Goal: Task Accomplishment & Management: Complete application form

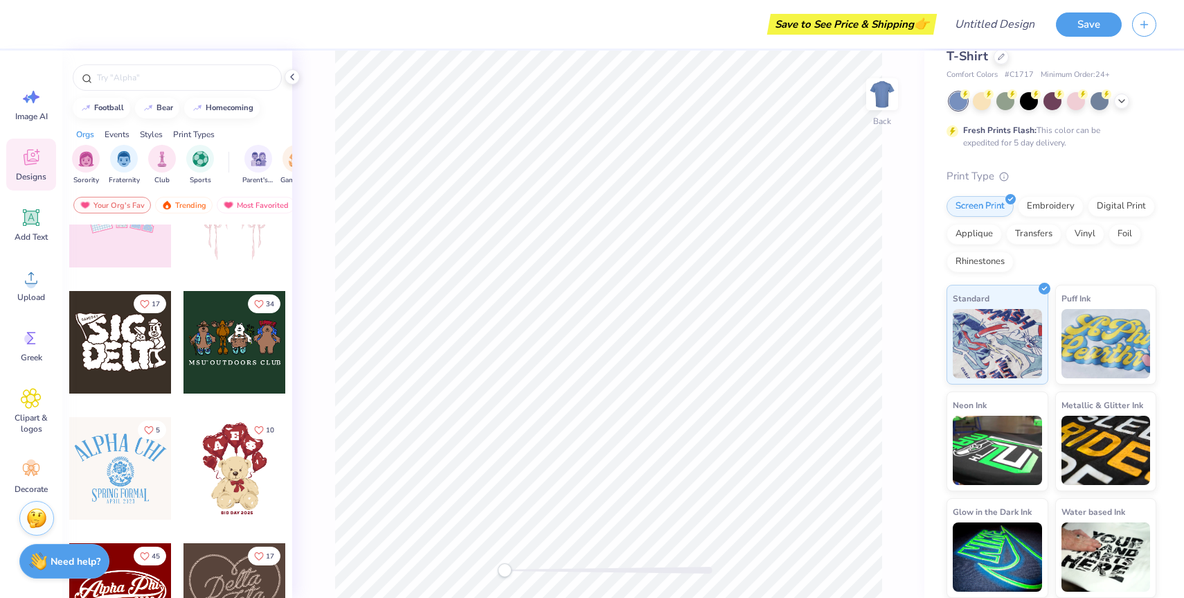
scroll to position [185, 0]
click at [220, 332] on div at bounding box center [234, 343] width 102 height 102
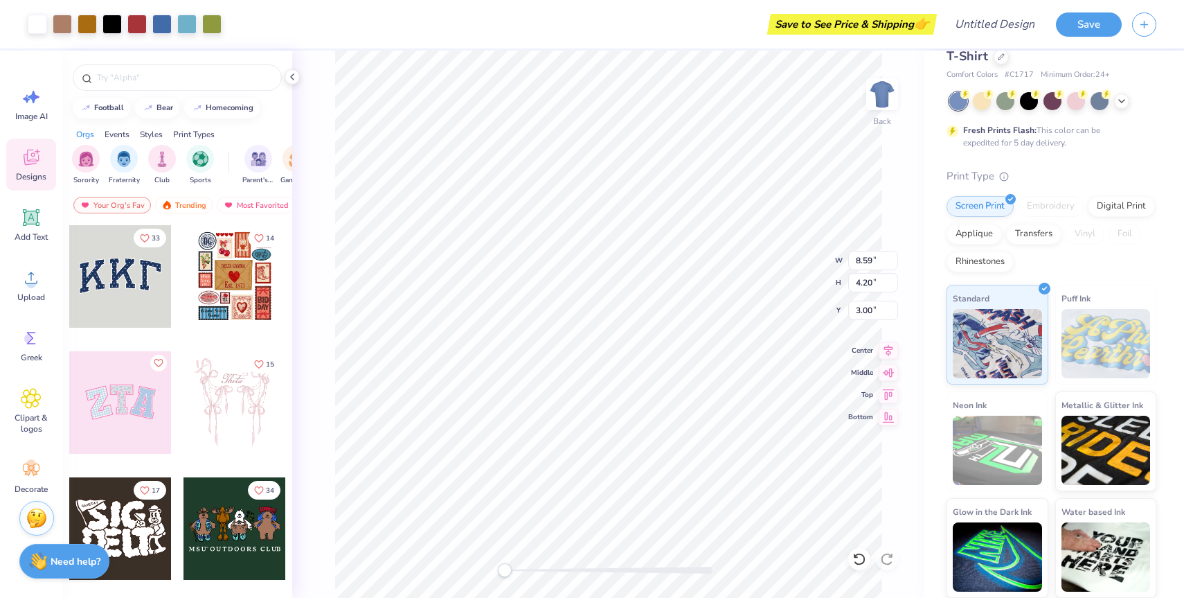
scroll to position [1, 0]
click at [149, 85] on div at bounding box center [177, 77] width 209 height 26
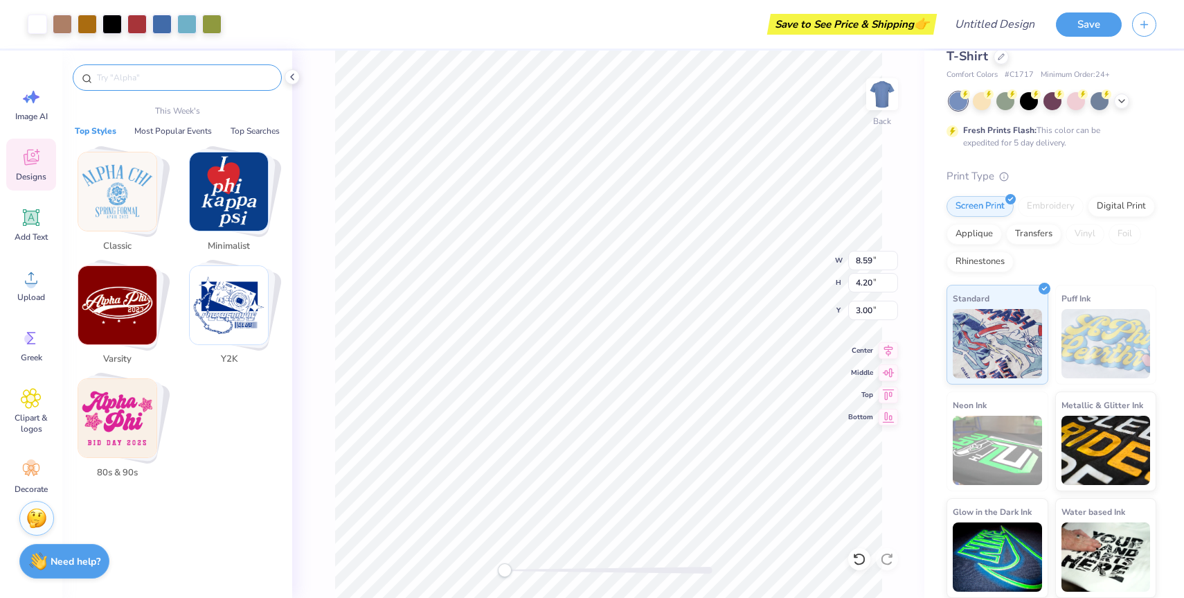
click at [153, 78] on input "text" at bounding box center [184, 78] width 177 height 14
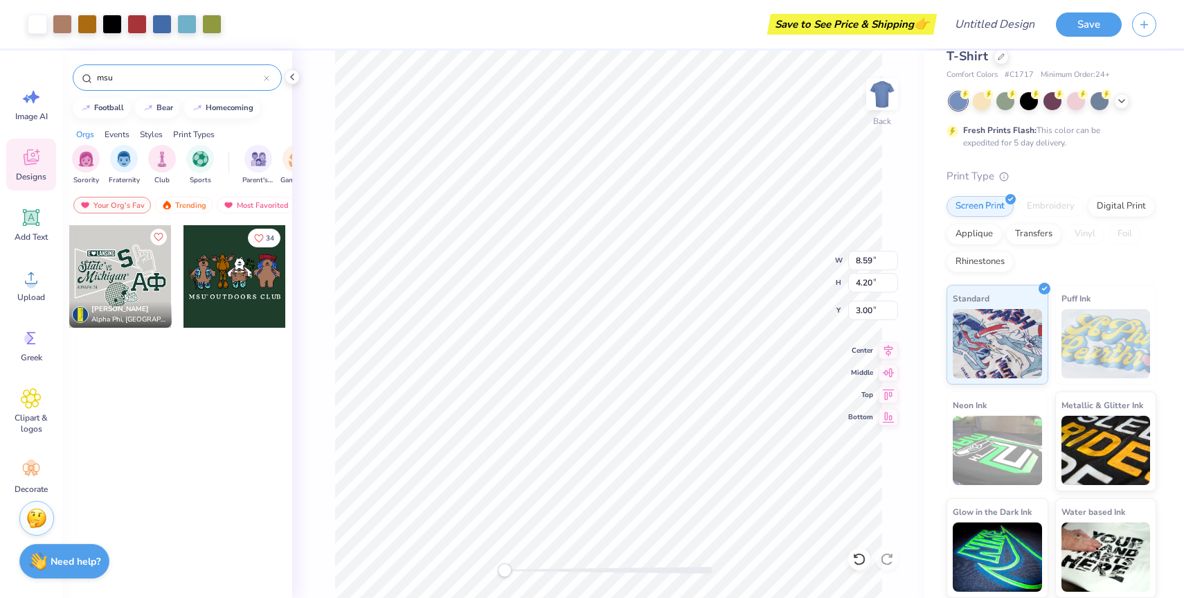
type input "msu"
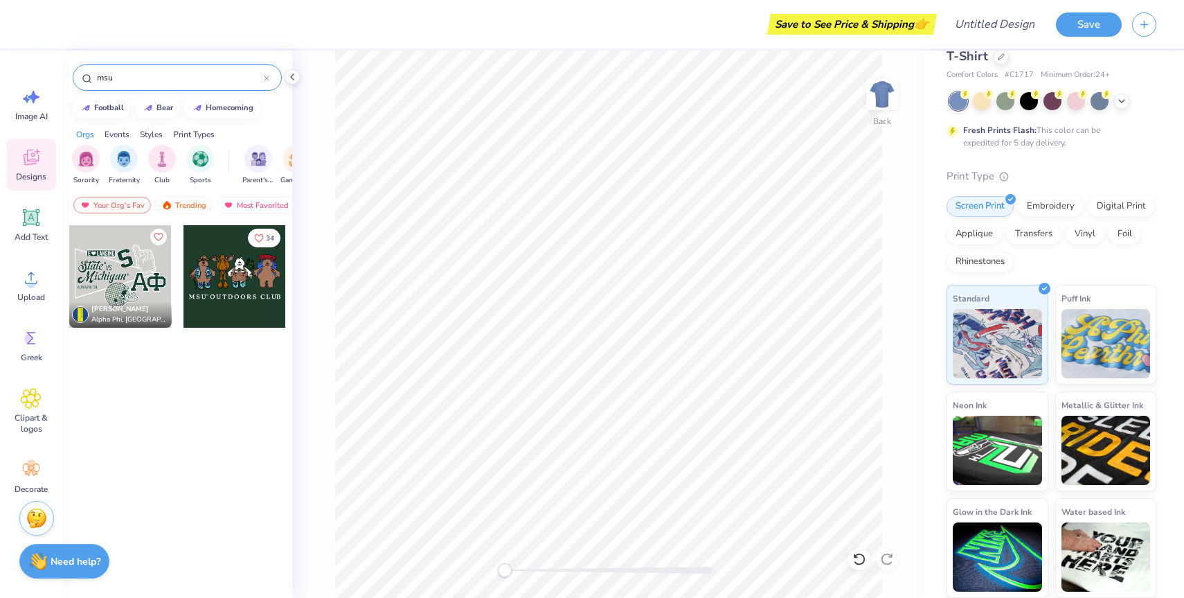
click at [112, 267] on div at bounding box center [120, 276] width 102 height 102
click at [170, 156] on div "filter for Club" at bounding box center [162, 157] width 28 height 28
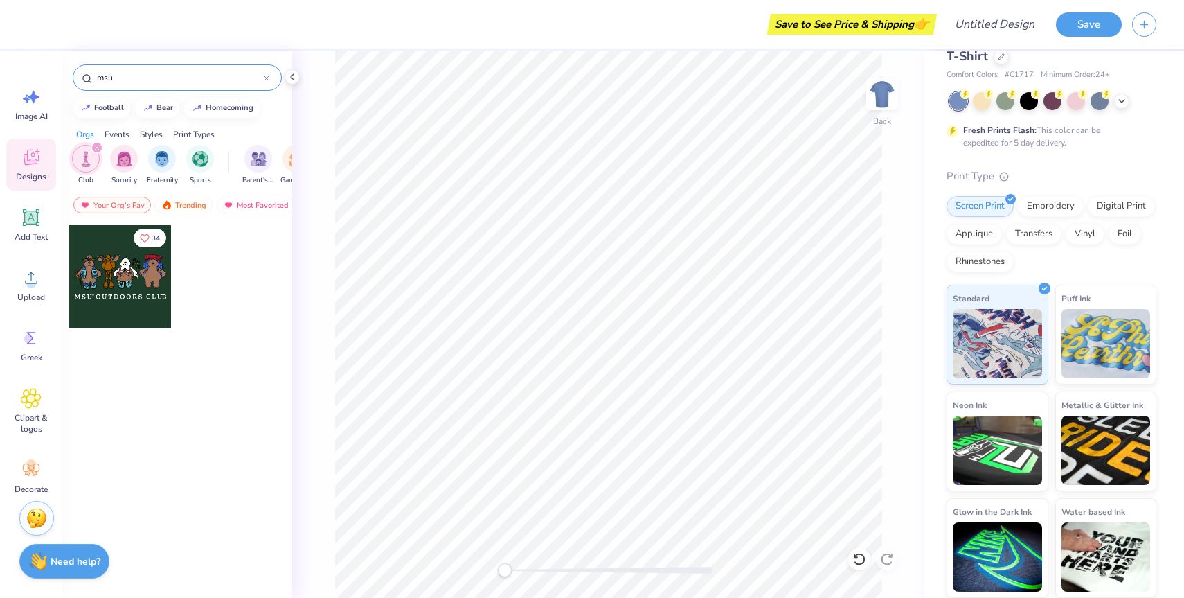
click at [267, 78] on icon at bounding box center [267, 78] width 4 height 4
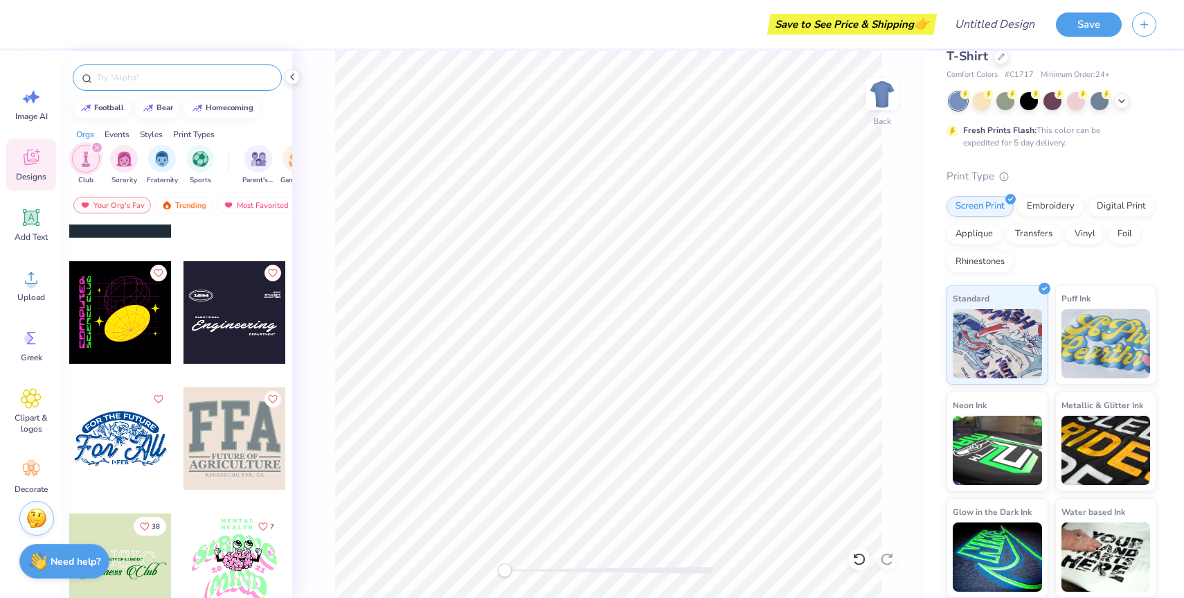
scroll to position [1133, 0]
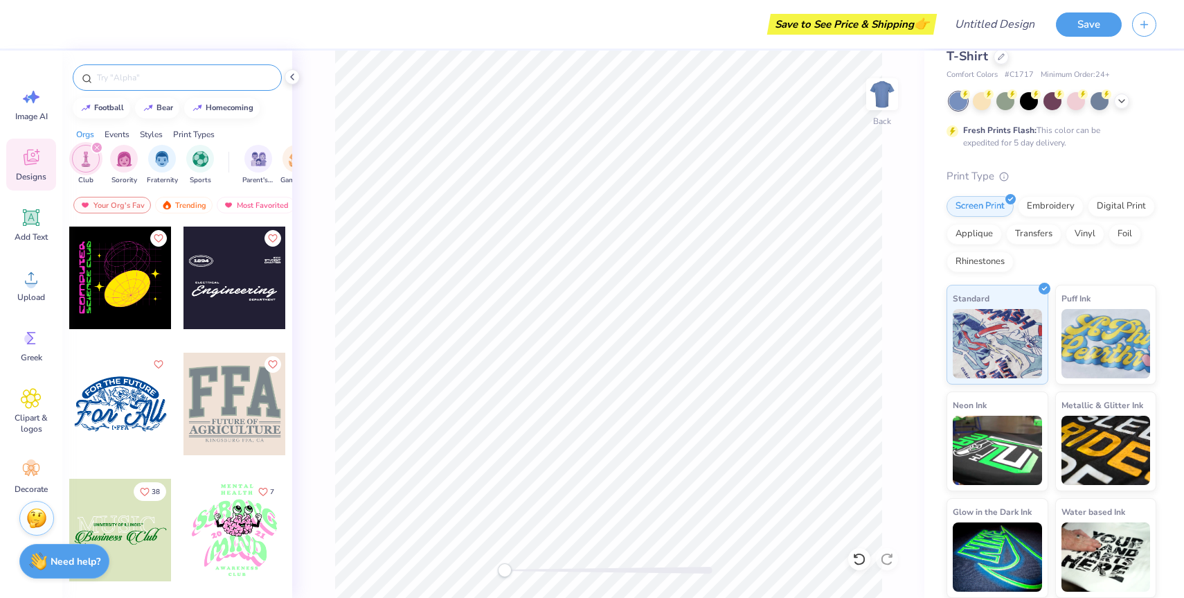
click at [173, 87] on div at bounding box center [177, 77] width 209 height 26
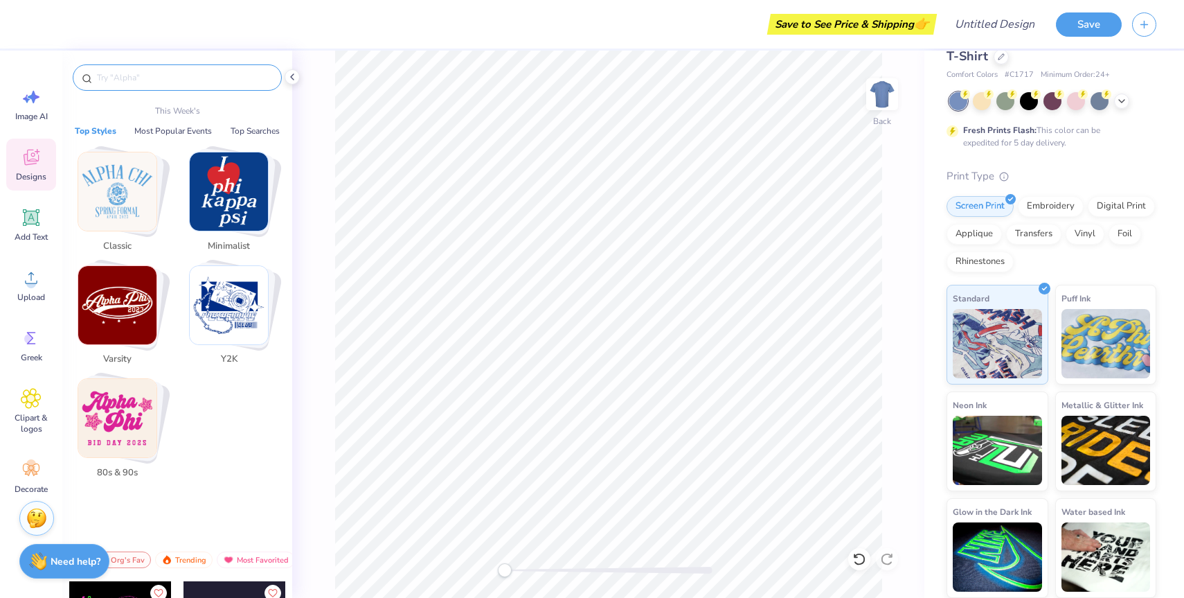
click at [162, 80] on input "text" at bounding box center [184, 78] width 177 height 14
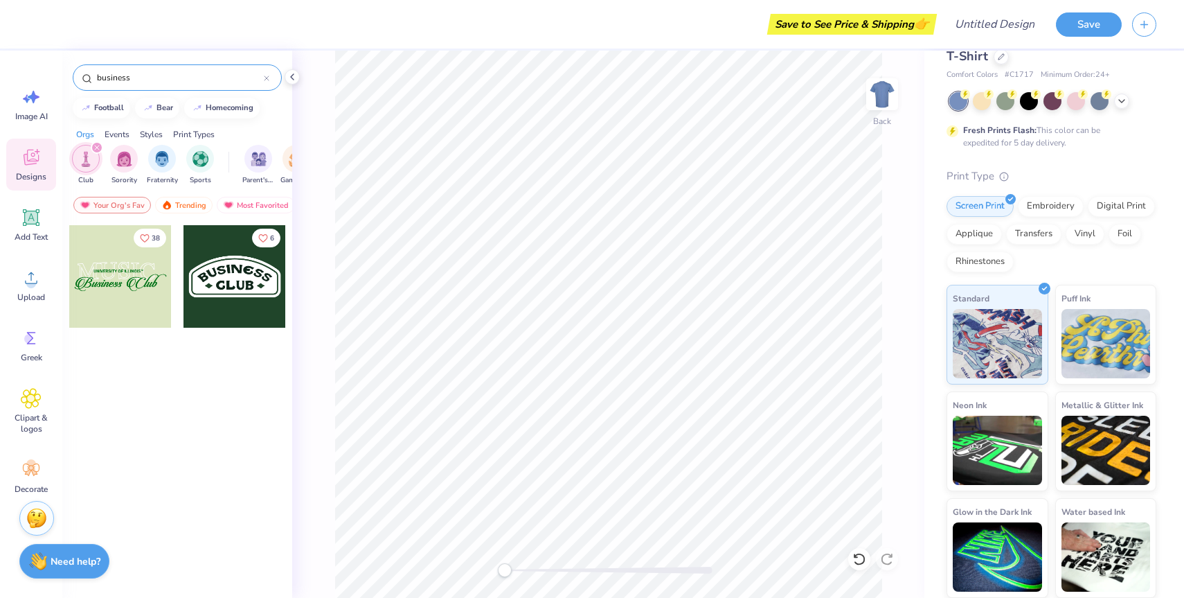
click at [201, 80] on input "business" at bounding box center [180, 78] width 168 height 14
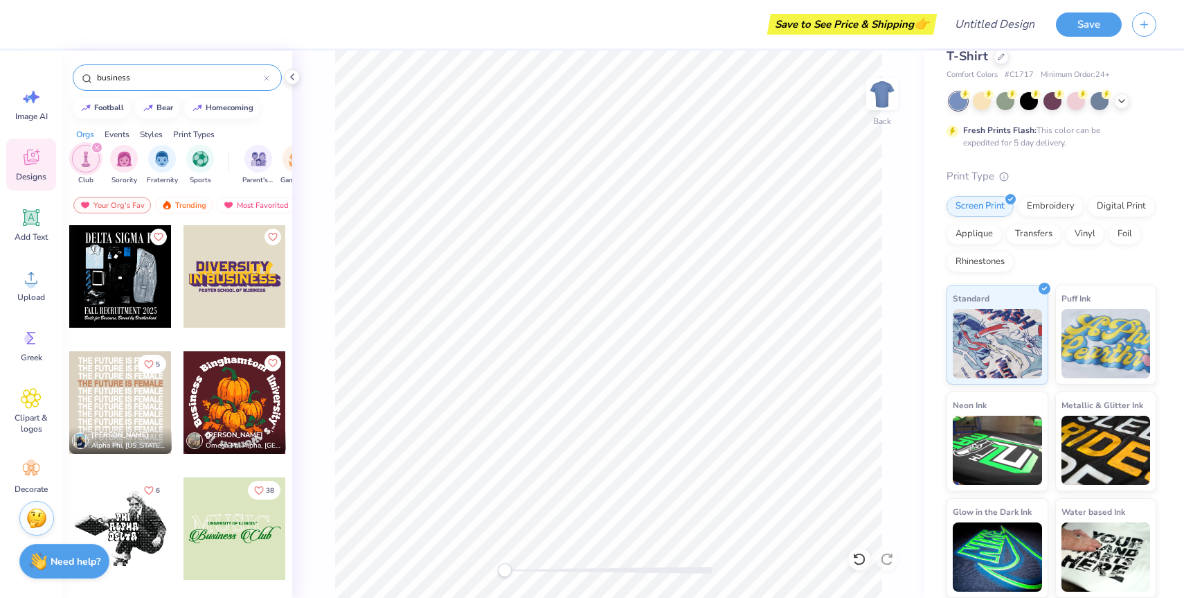
click at [201, 80] on input "business" at bounding box center [180, 78] width 168 height 14
type input "women"
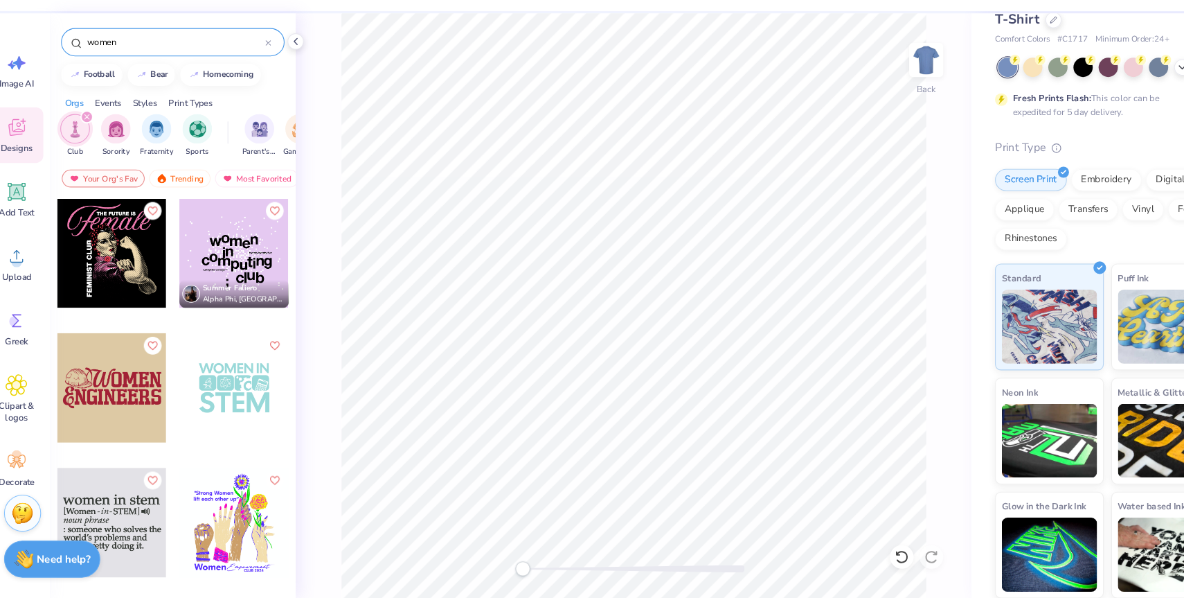
scroll to position [0, 0]
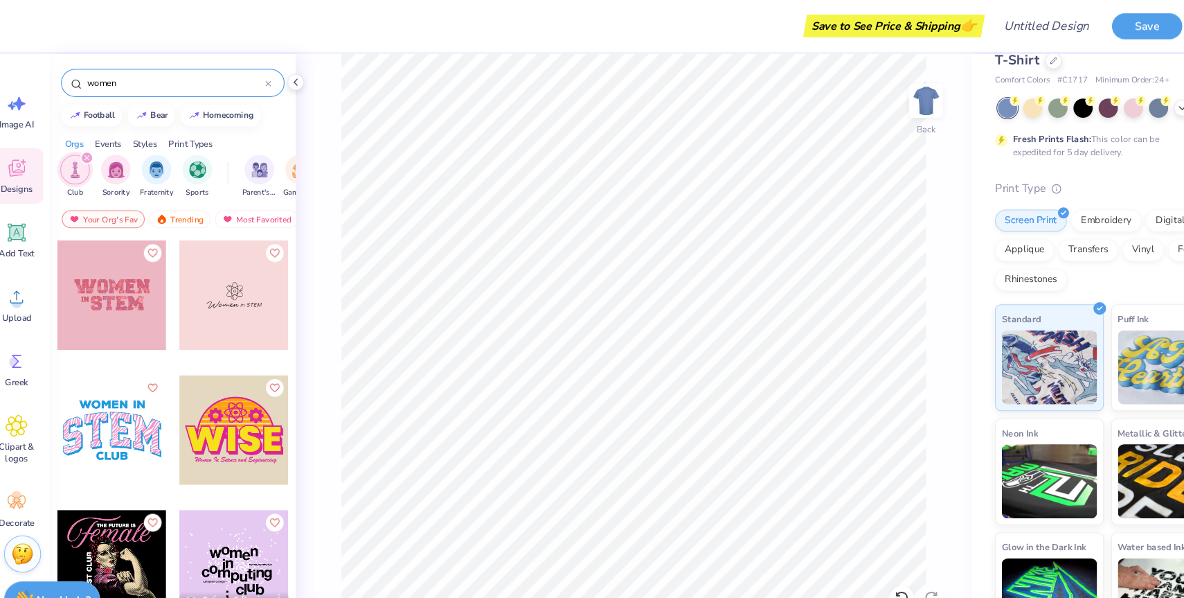
click at [127, 82] on input "women" at bounding box center [180, 78] width 168 height 14
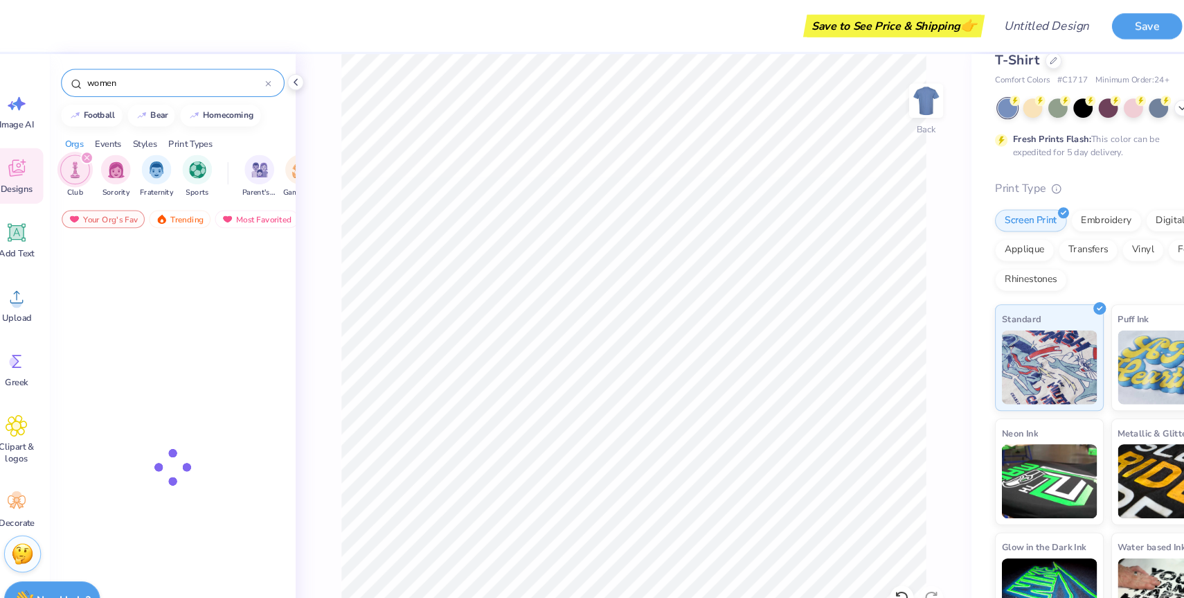
click at [127, 82] on input "women" at bounding box center [180, 78] width 168 height 14
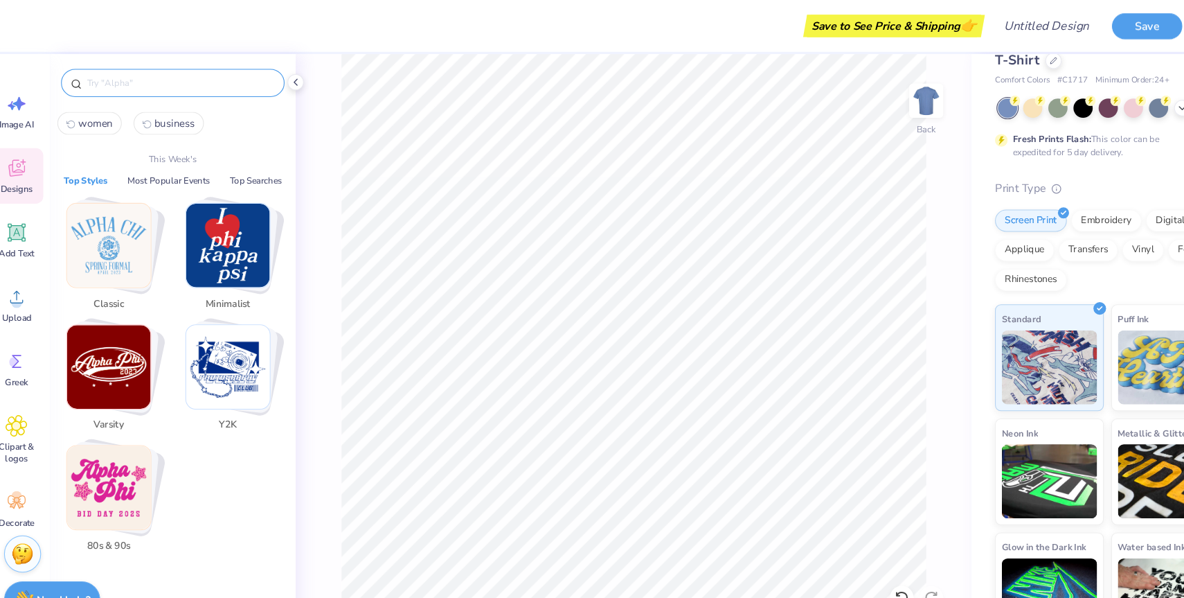
click at [236, 219] on img "Stack Card Button Minimalist" at bounding box center [229, 229] width 78 height 78
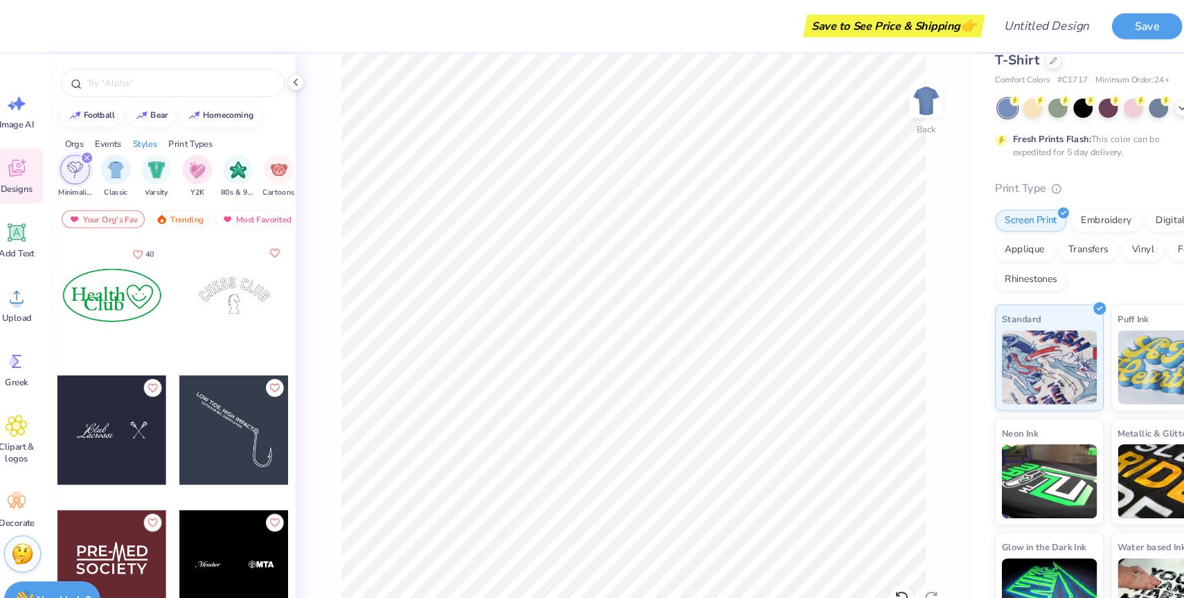
click at [83, 133] on div "Orgs" at bounding box center [85, 134] width 18 height 12
click at [97, 148] on icon "filter for Club" at bounding box center [97, 147] width 4 height 4
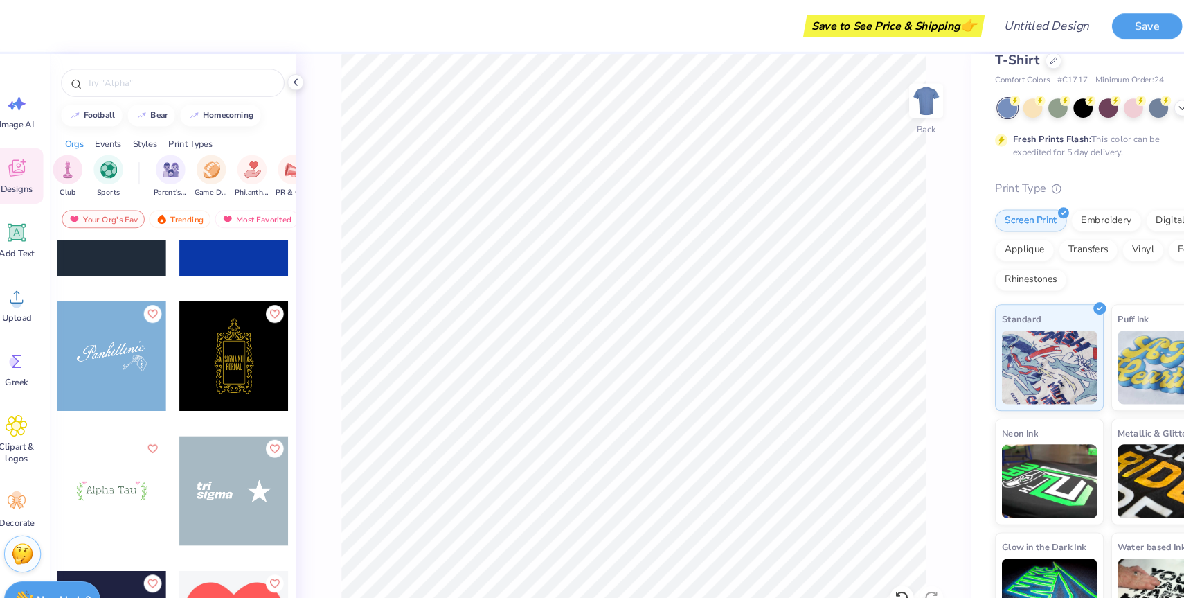
scroll to position [5353, 0]
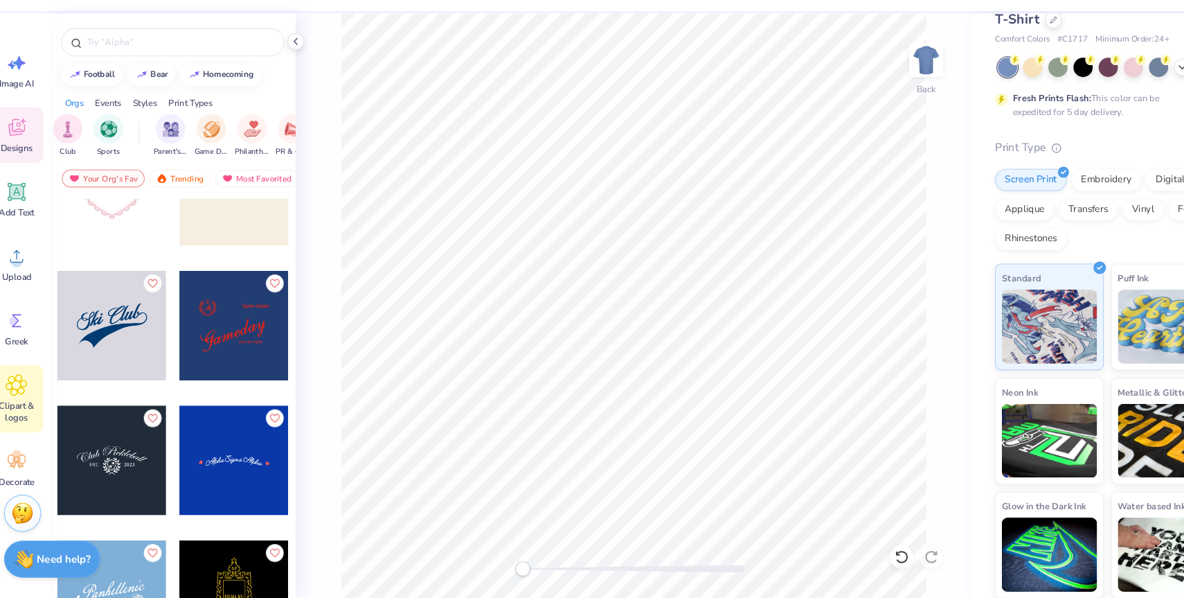
click at [29, 408] on icon at bounding box center [31, 398] width 20 height 21
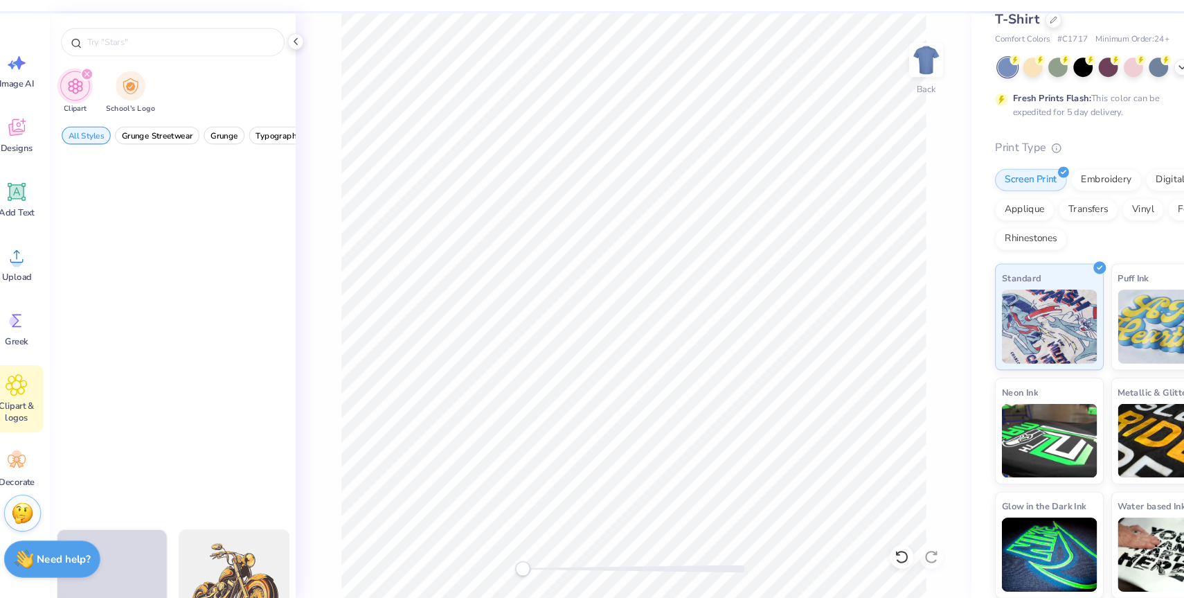
scroll to position [0, 0]
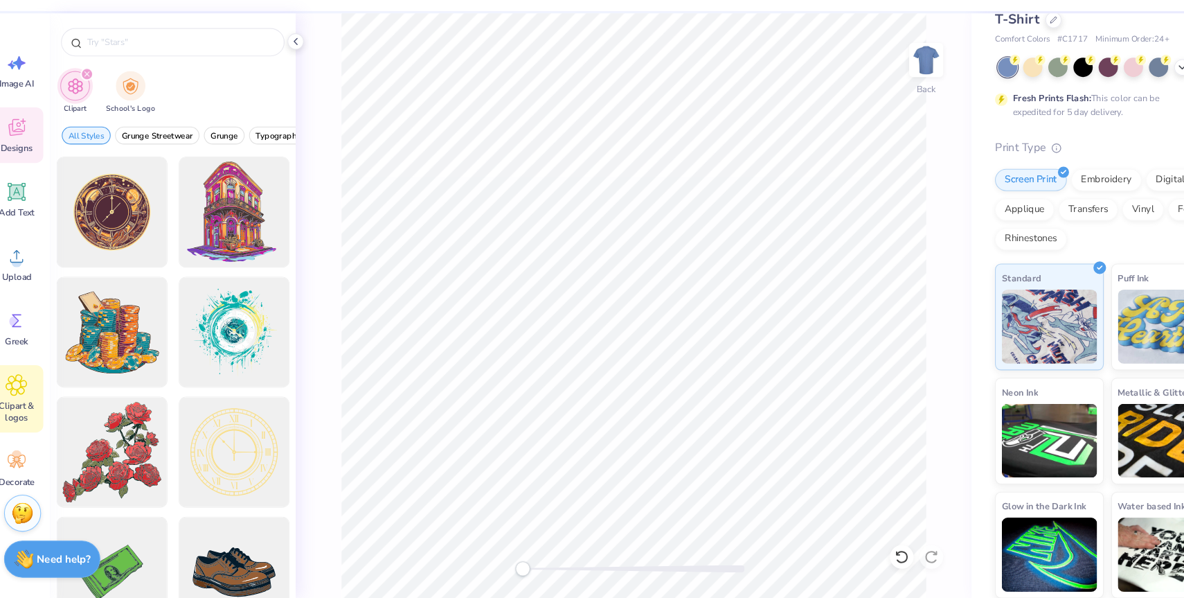
click at [27, 164] on icon at bounding box center [31, 158] width 15 height 16
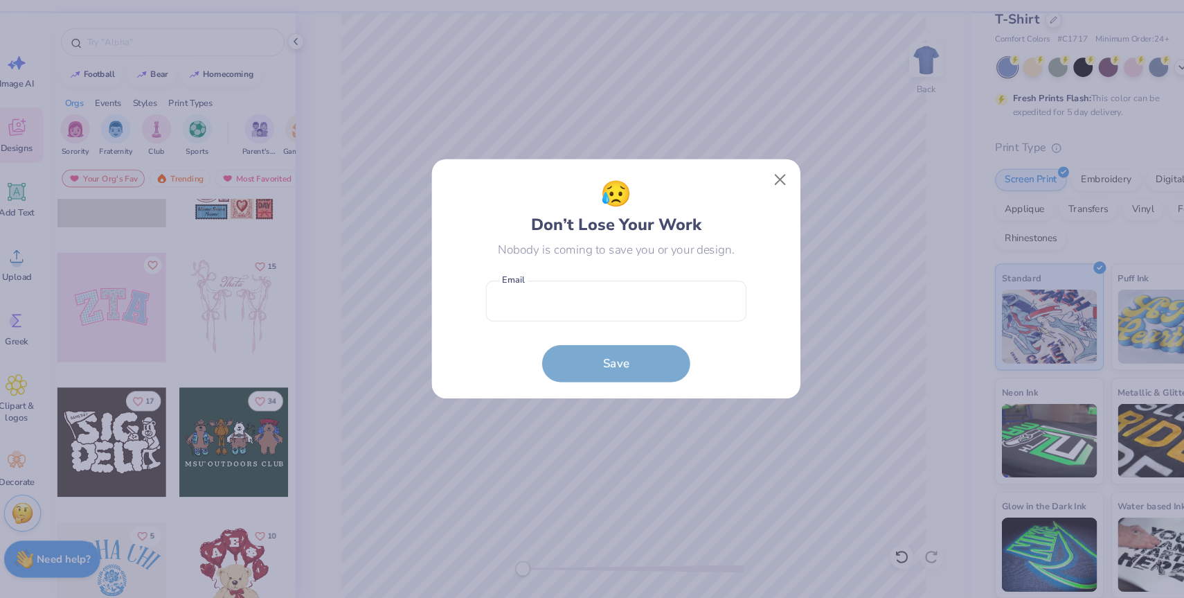
scroll to position [120, 0]
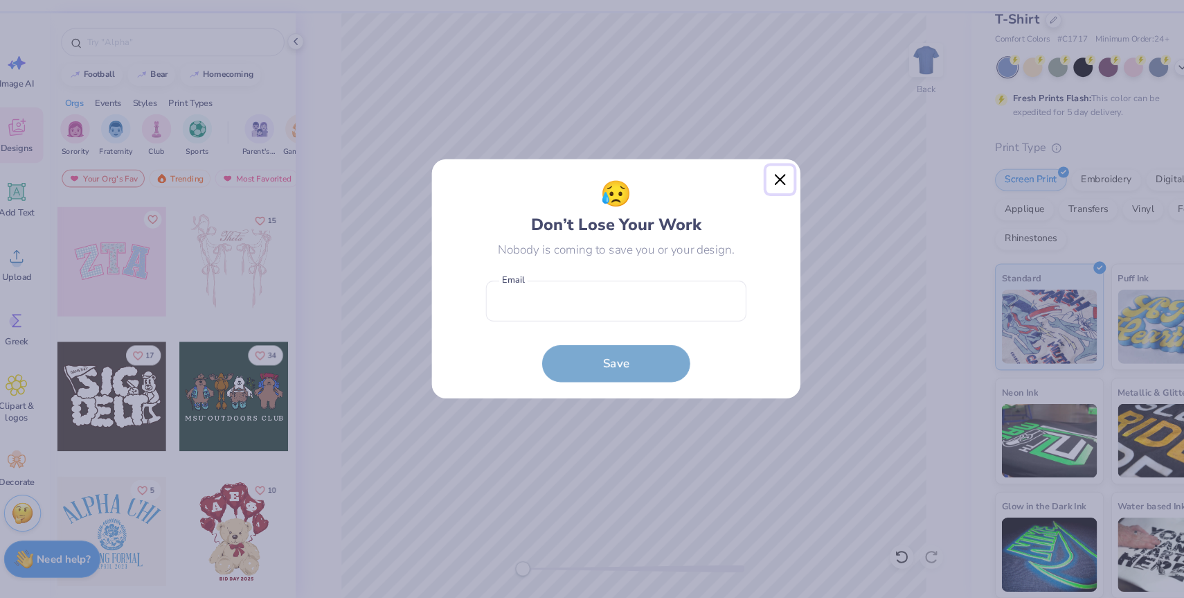
click at [744, 208] on button "Close" at bounding box center [746, 206] width 26 height 26
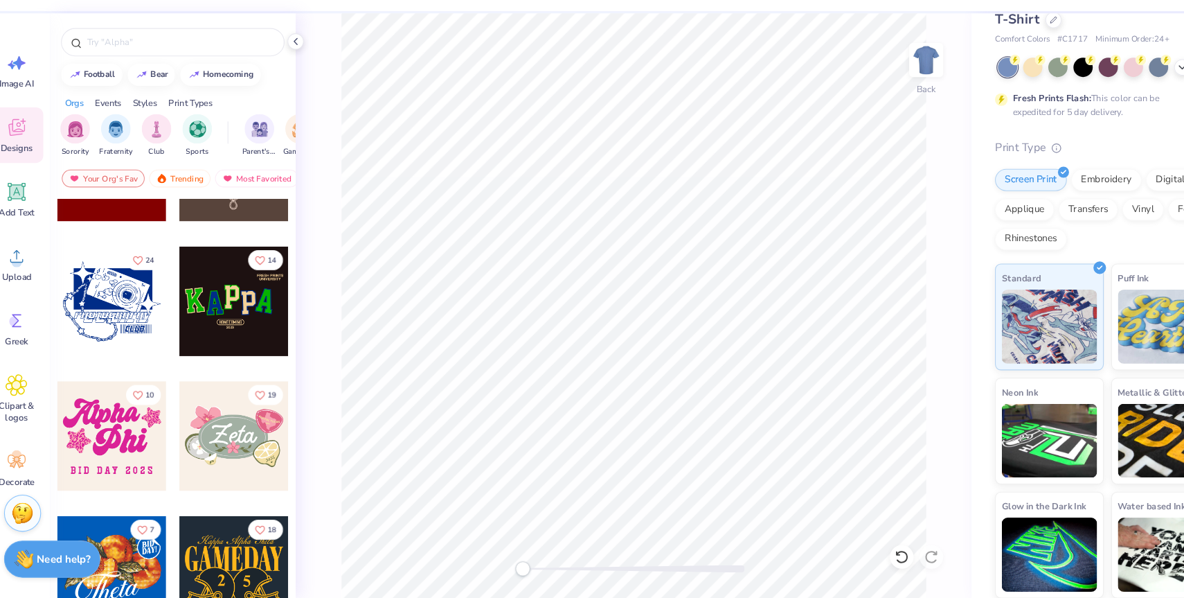
scroll to position [589, 0]
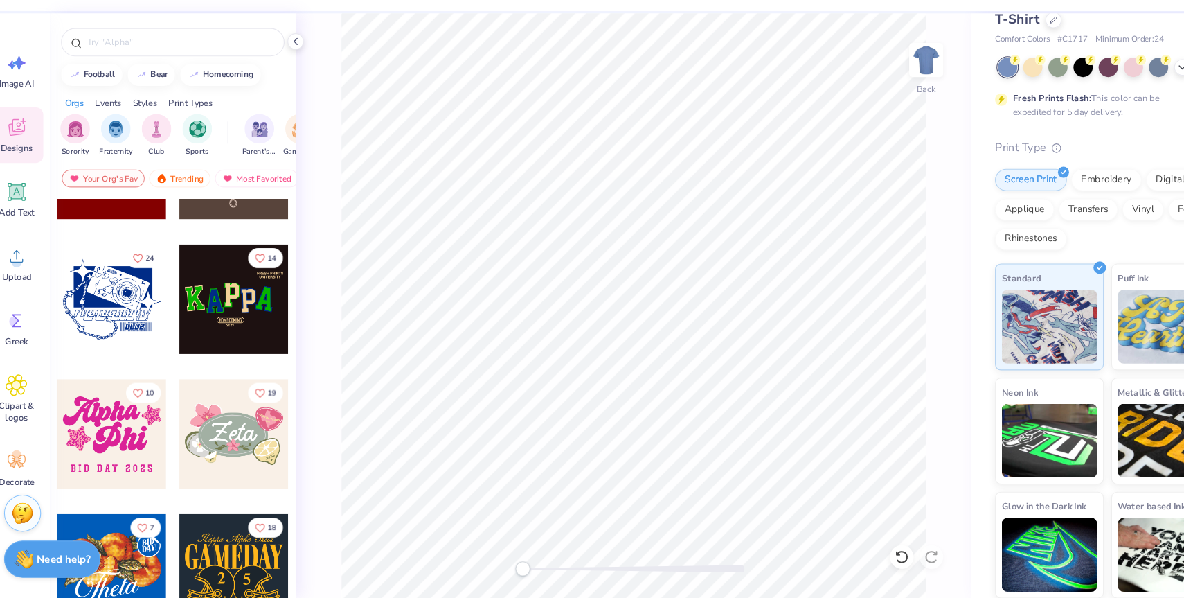
click at [240, 314] on div at bounding box center [234, 318] width 102 height 102
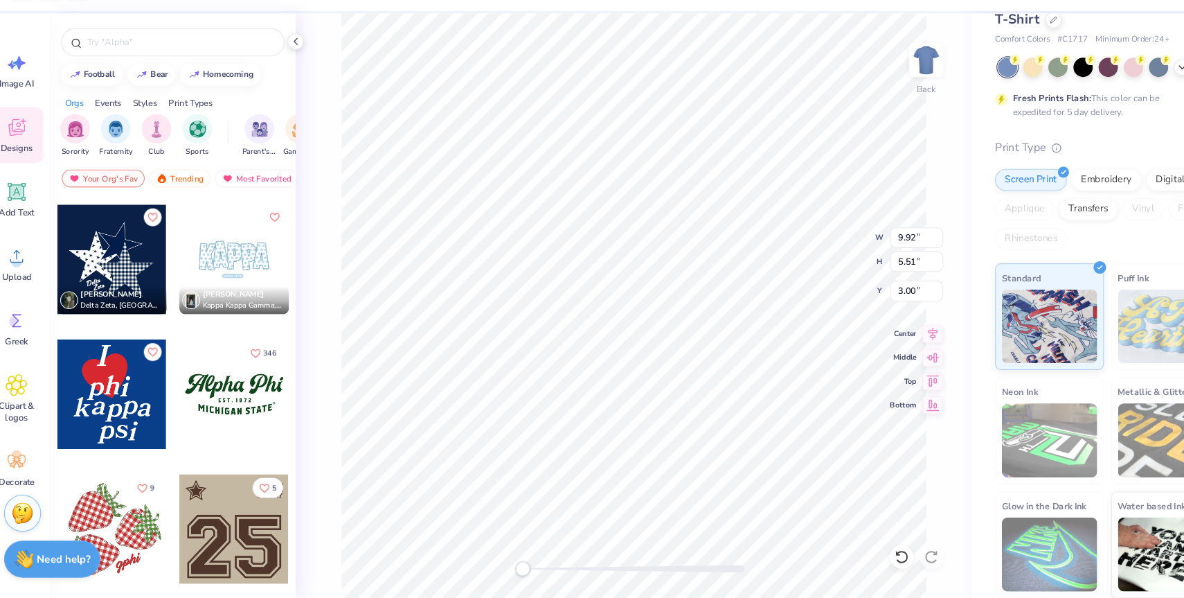
scroll to position [1257, 0]
click at [130, 402] on div at bounding box center [120, 406] width 102 height 102
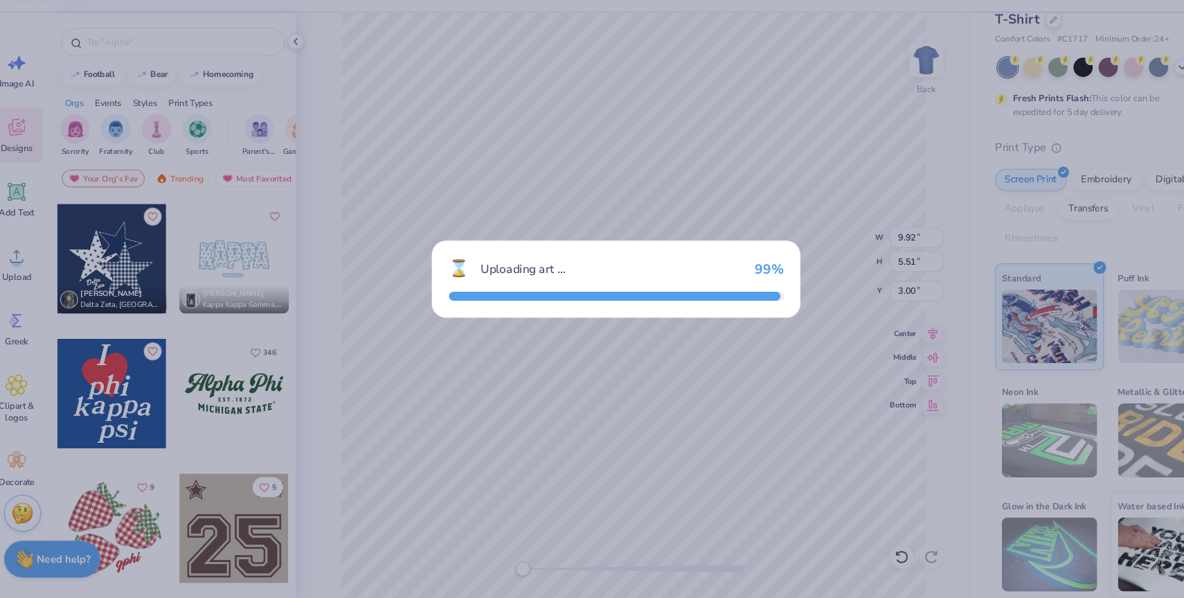
type input "2.36"
type input "3.02"
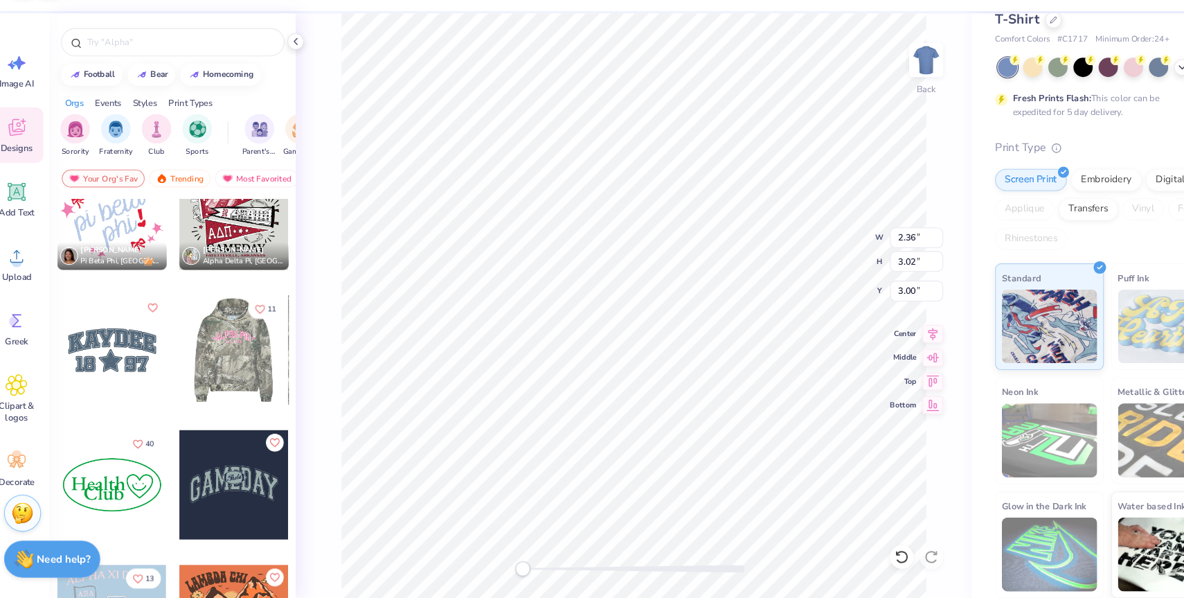
scroll to position [2056, 0]
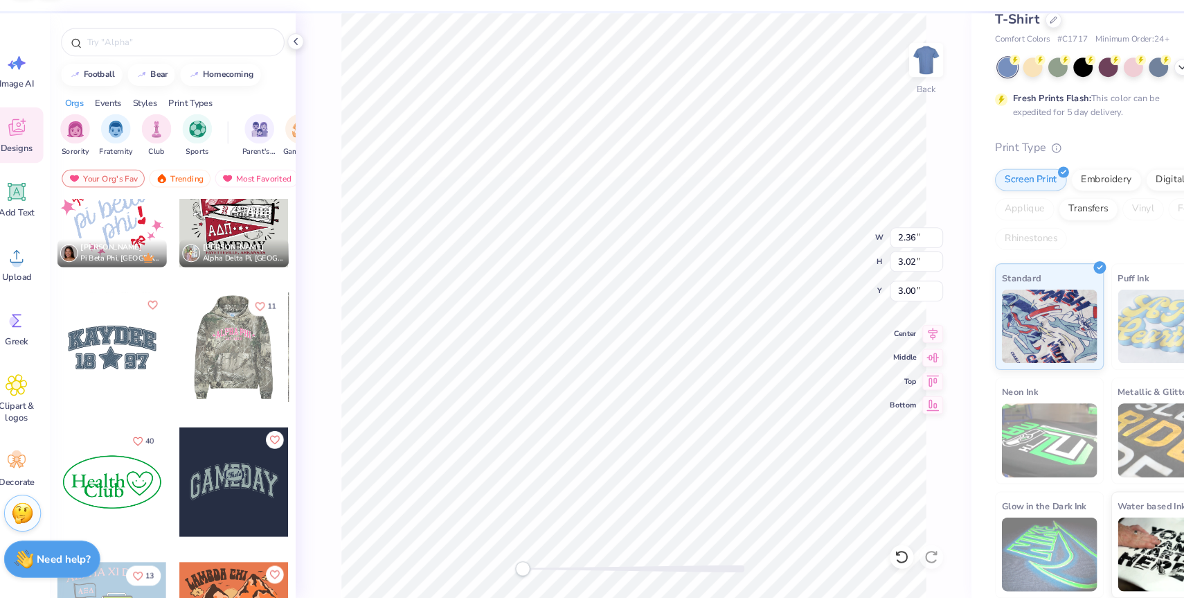
click at [183, 355] on div at bounding box center [132, 363] width 102 height 102
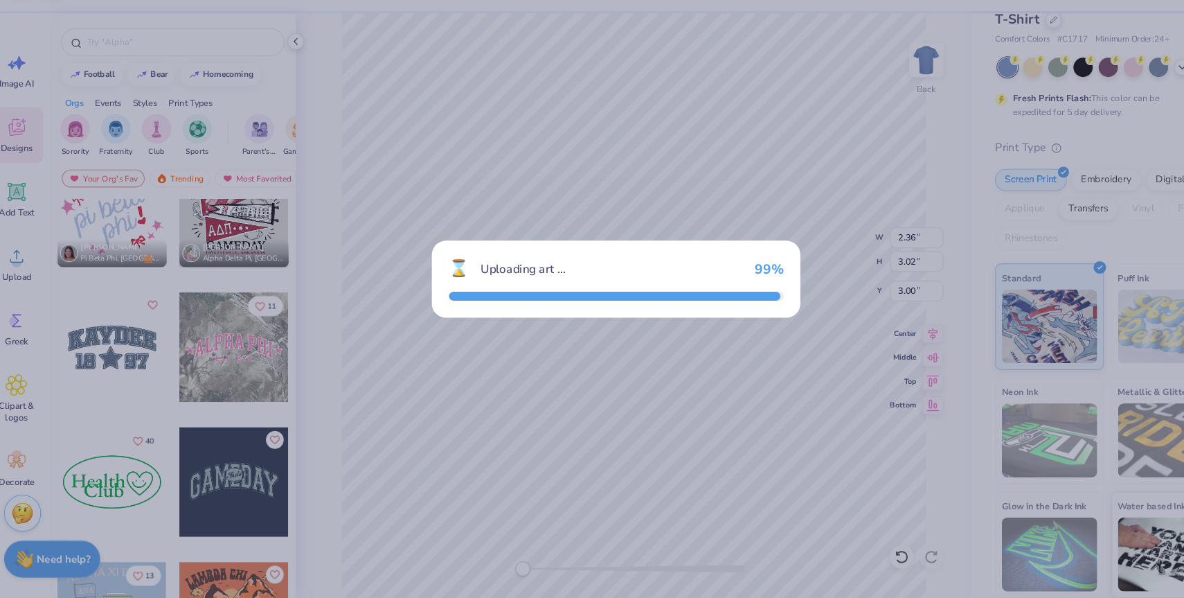
type input "12.27"
type input "3.53"
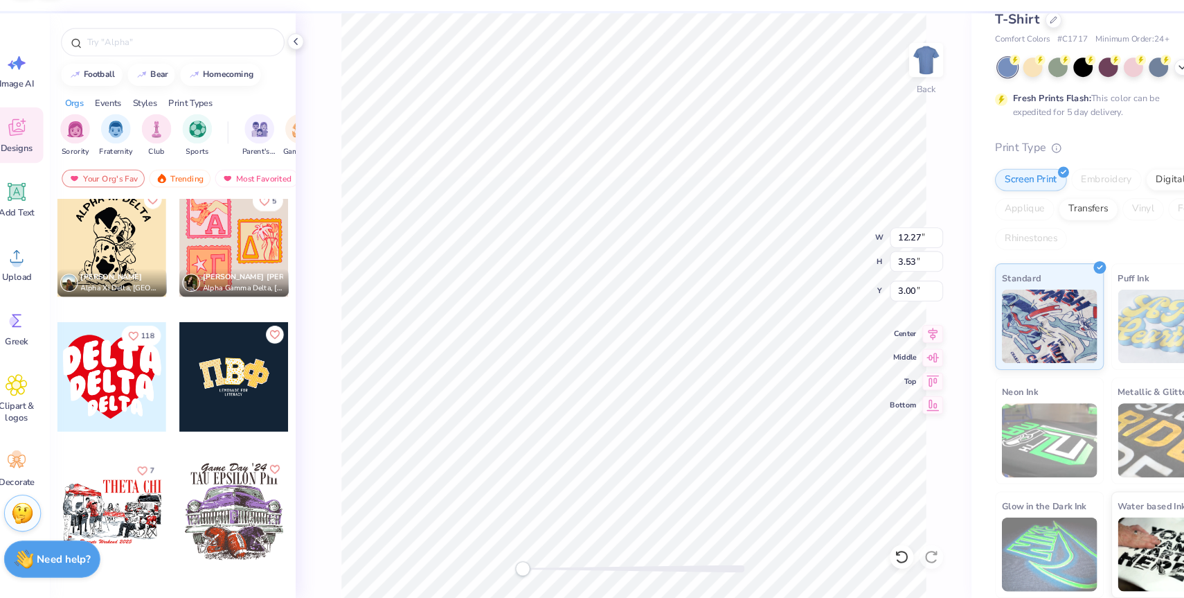
scroll to position [2691, 0]
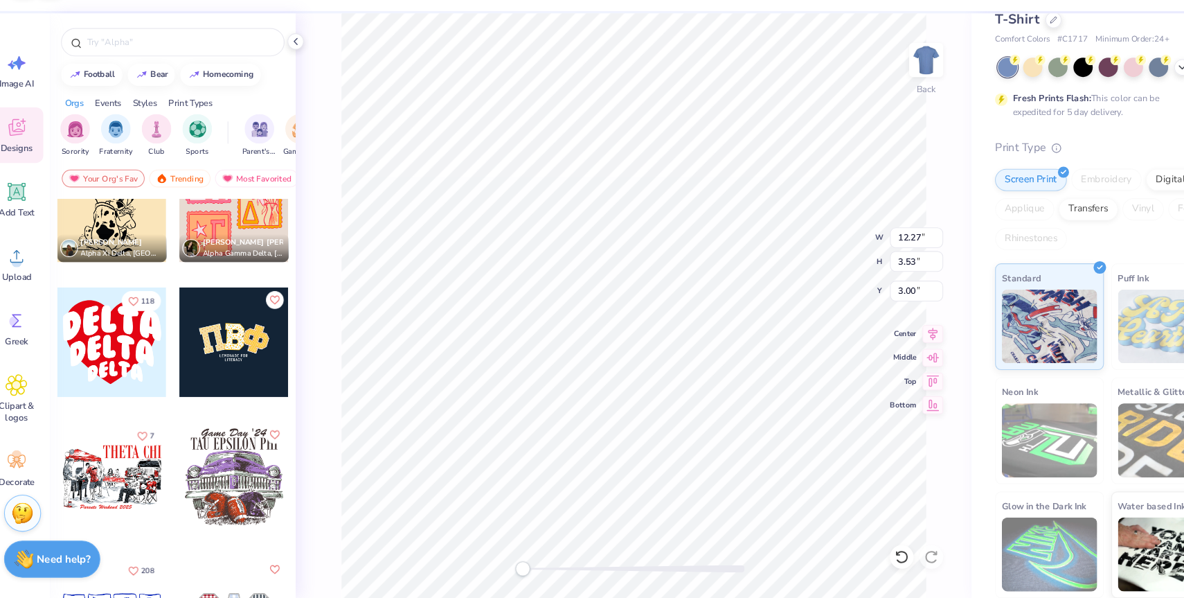
click at [111, 347] on div at bounding box center [120, 358] width 102 height 102
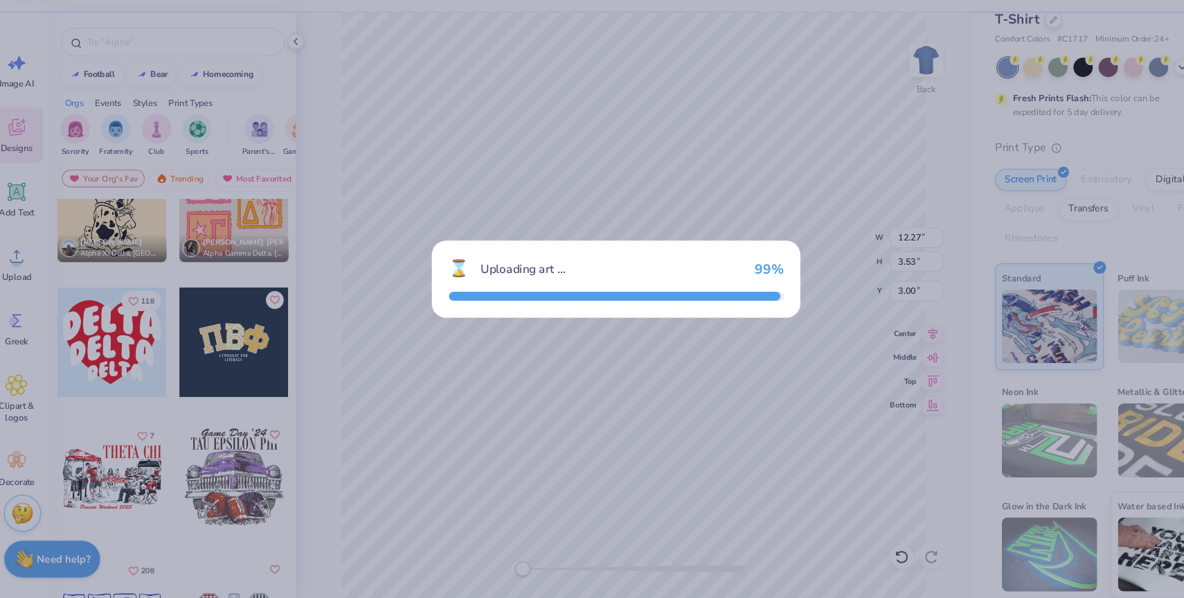
type input "9.42"
type input "8.22"
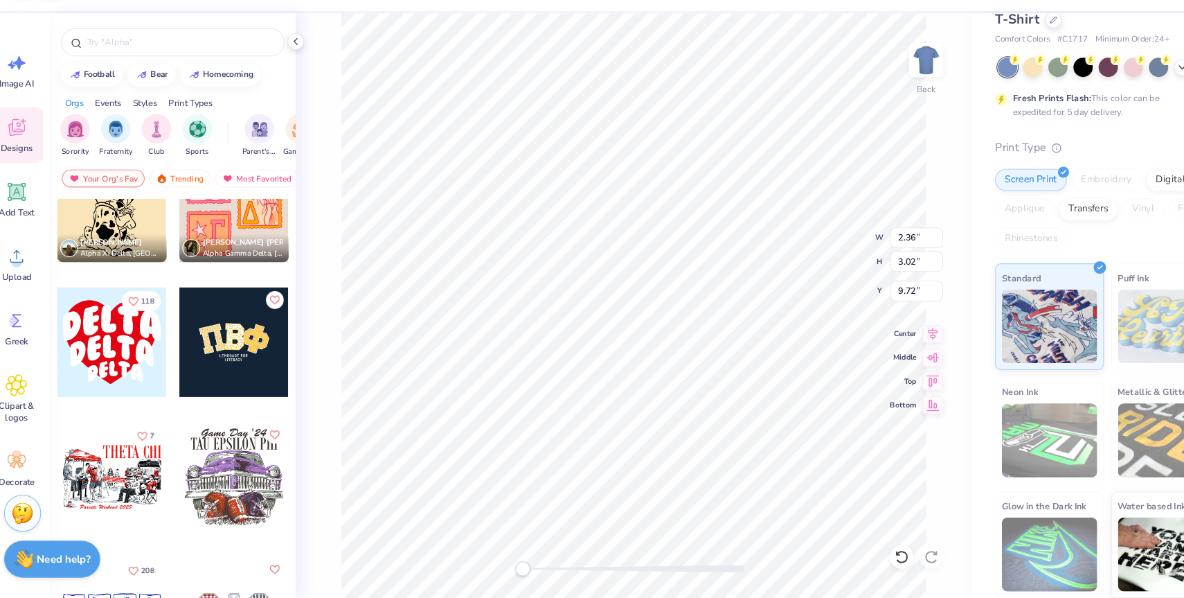
type input "12.27"
type input "3.53"
type input "13.35"
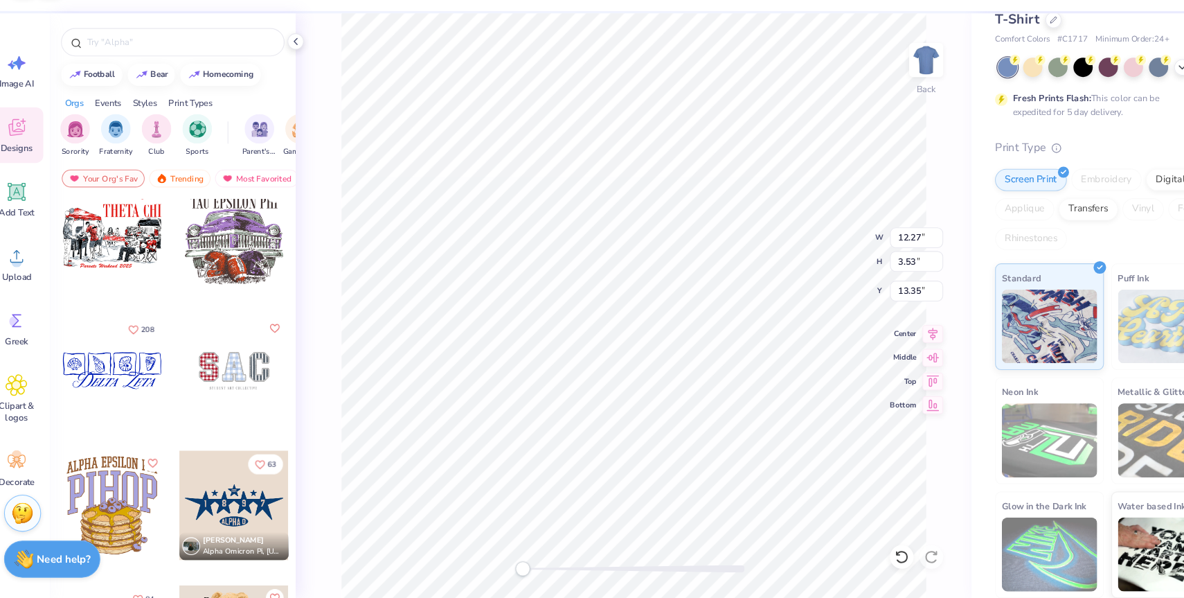
scroll to position [2942, 0]
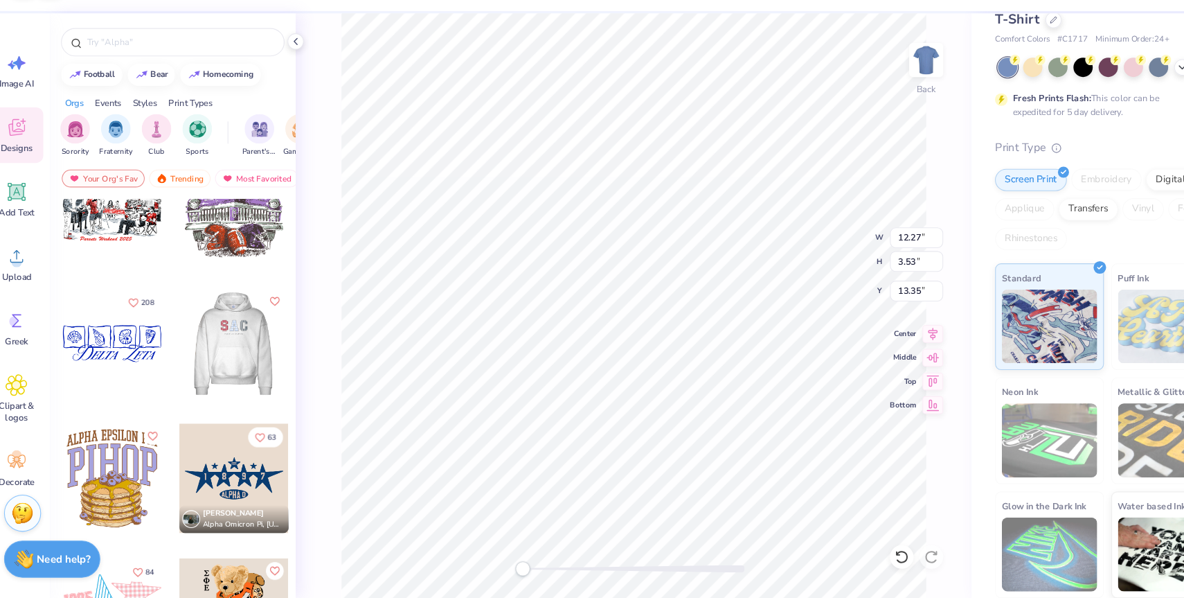
click at [232, 354] on div at bounding box center [234, 359] width 307 height 102
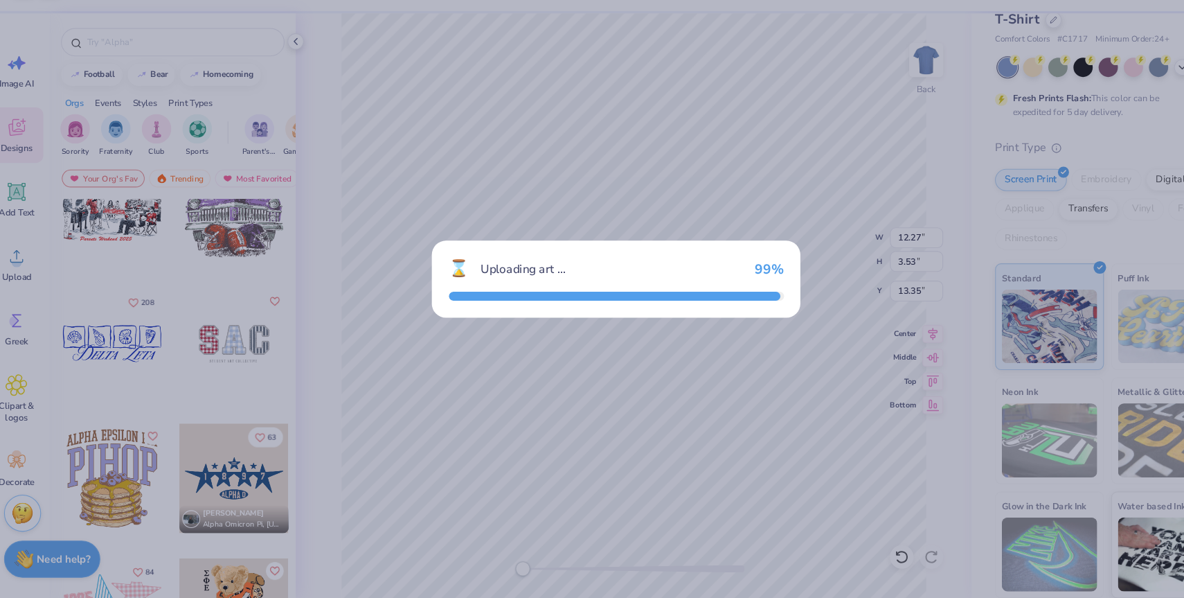
type input "7.54"
type input "4.02"
type input "3.00"
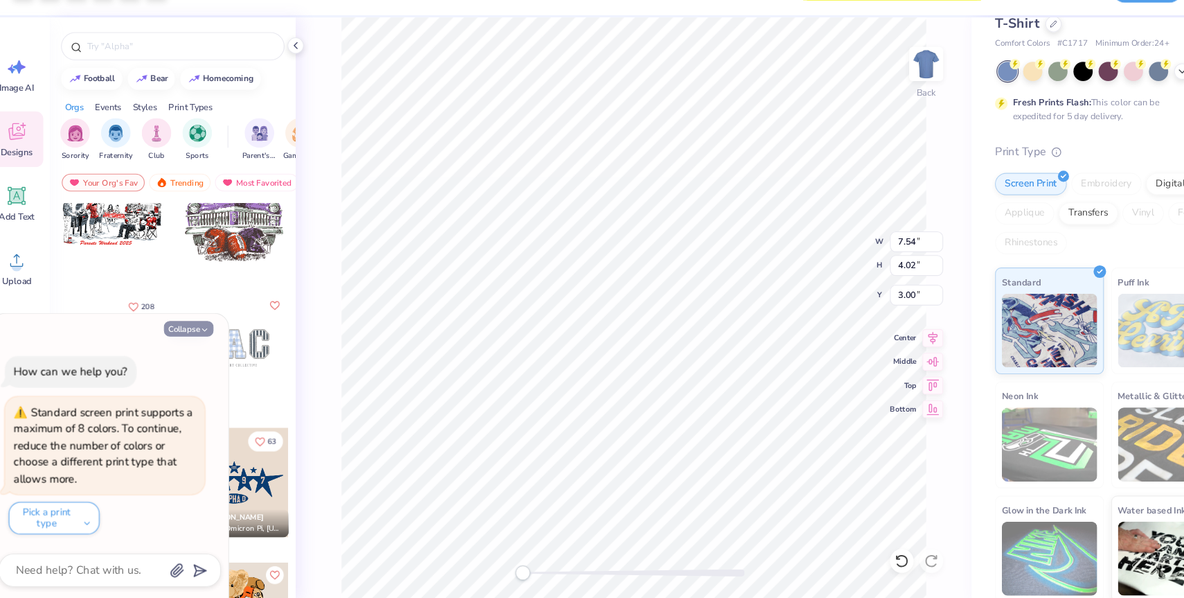
click at [200, 343] on button "Collapse" at bounding box center [192, 341] width 46 height 15
type textarea "x"
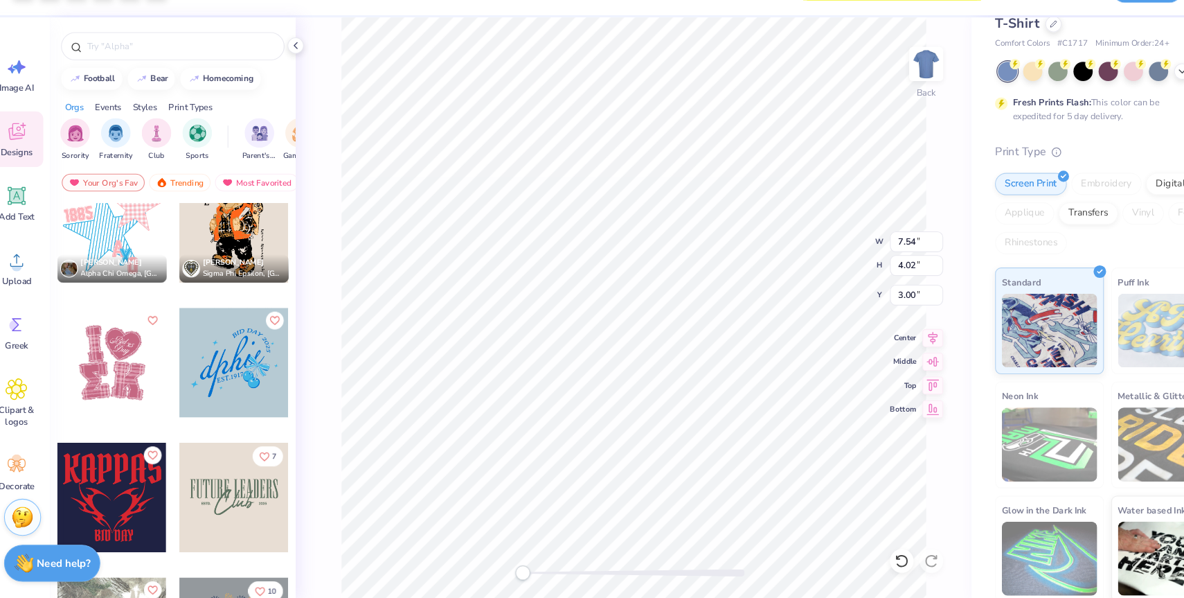
scroll to position [3302, 0]
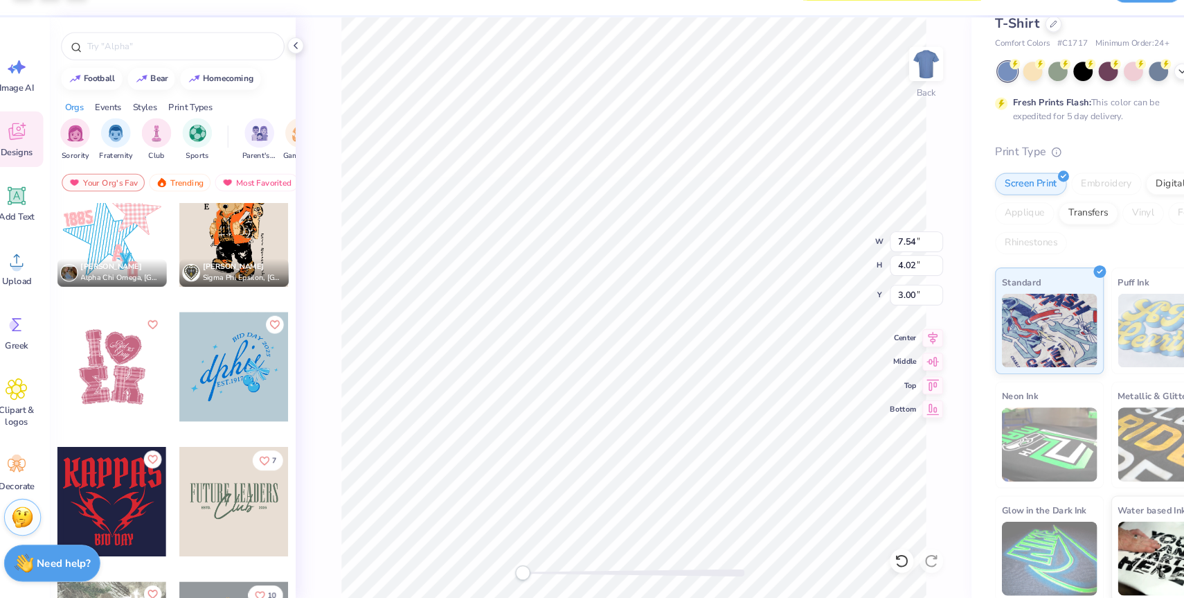
type input "9.92"
type input "5.51"
type input "1.21"
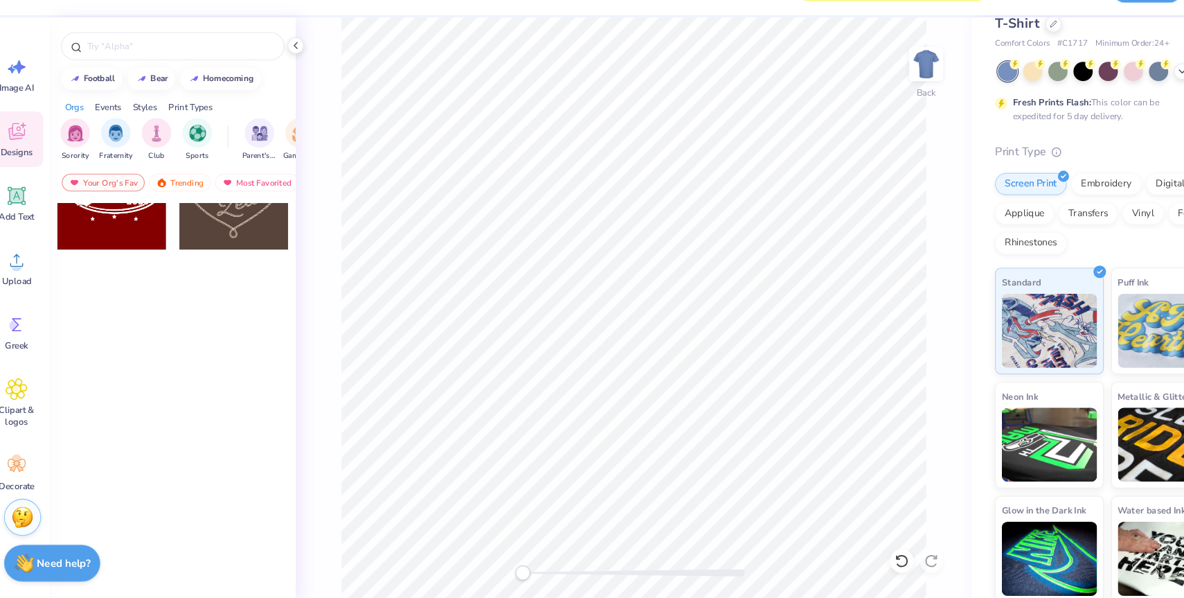
scroll to position [0, 0]
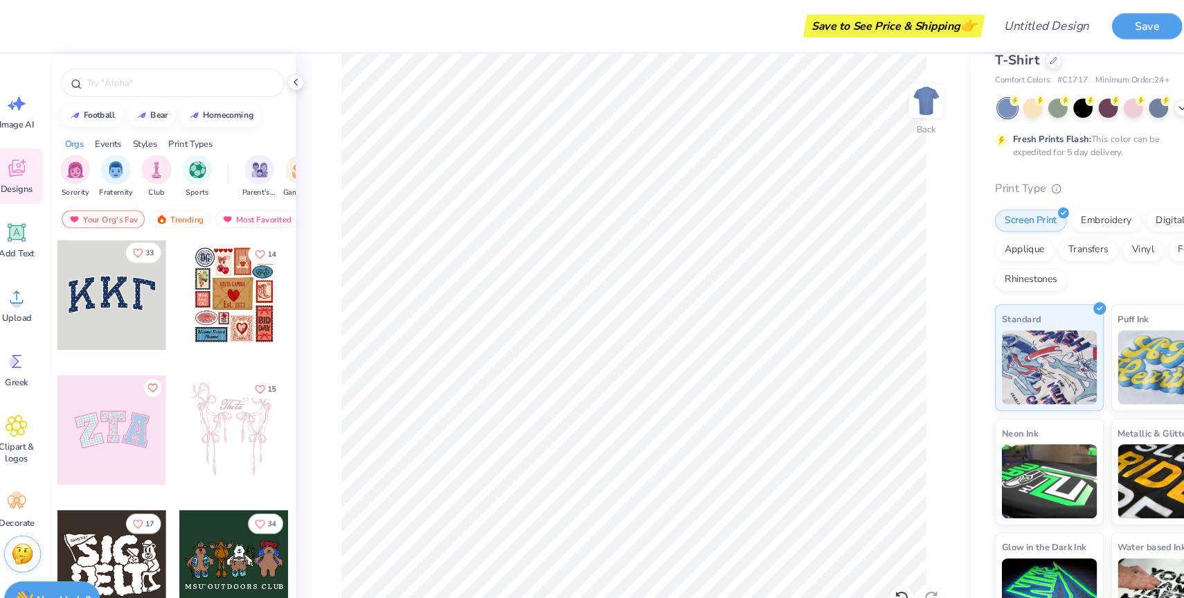
click at [145, 235] on icon "Like" at bounding box center [145, 237] width 10 height 10
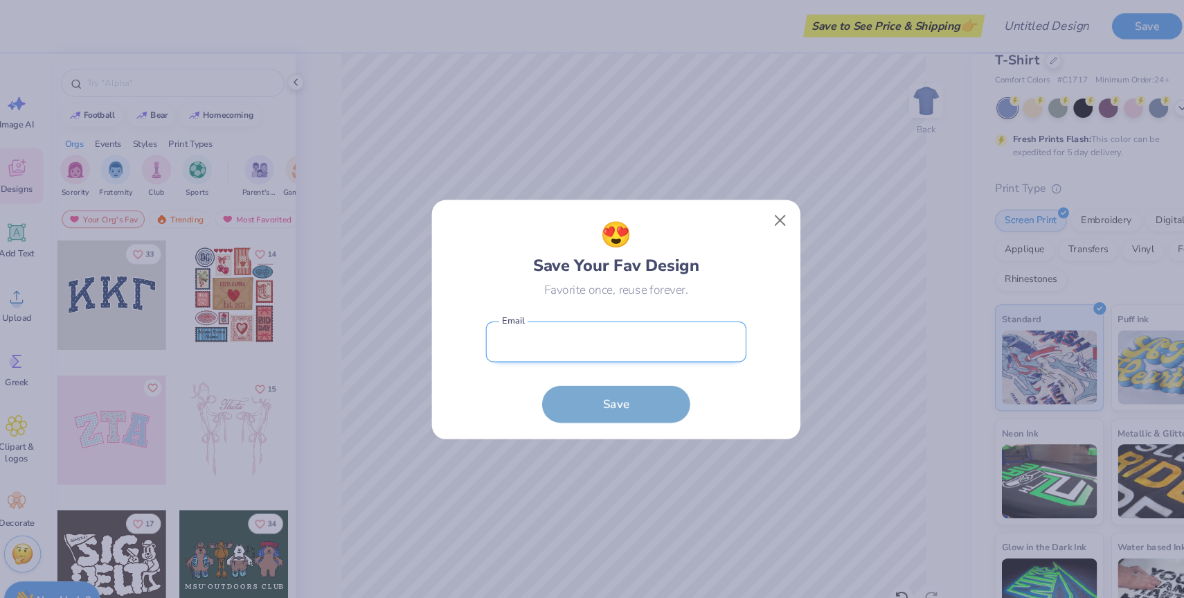
click at [600, 334] on input "email" at bounding box center [592, 320] width 244 height 38
type input "[EMAIL_ADDRESS][DOMAIN_NAME]"
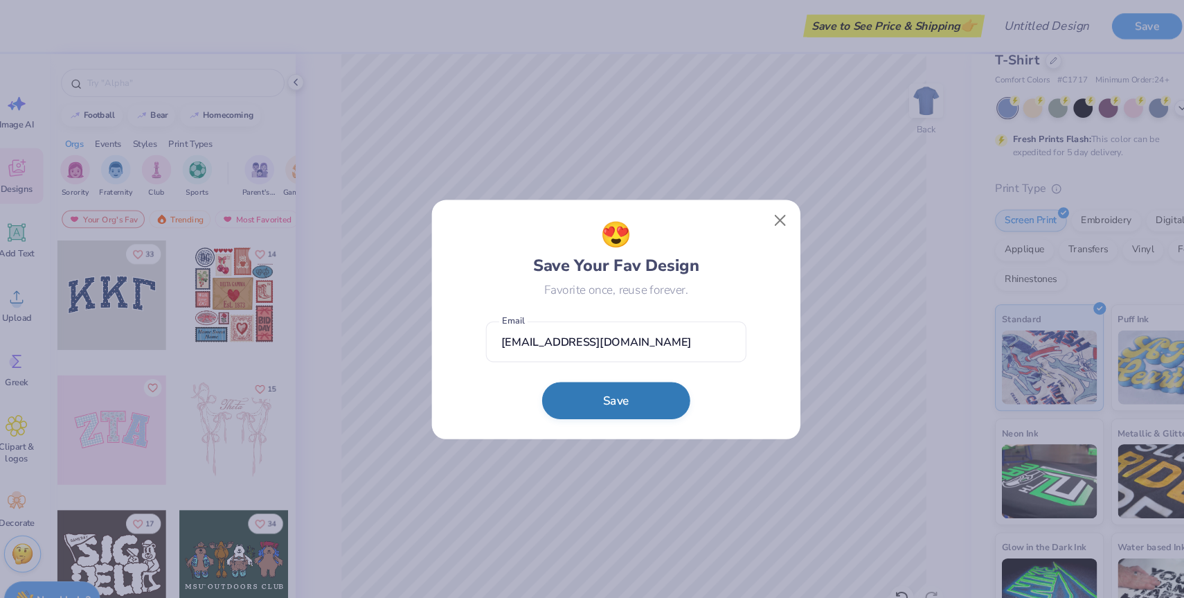
click at [602, 373] on button "Save" at bounding box center [592, 374] width 138 height 35
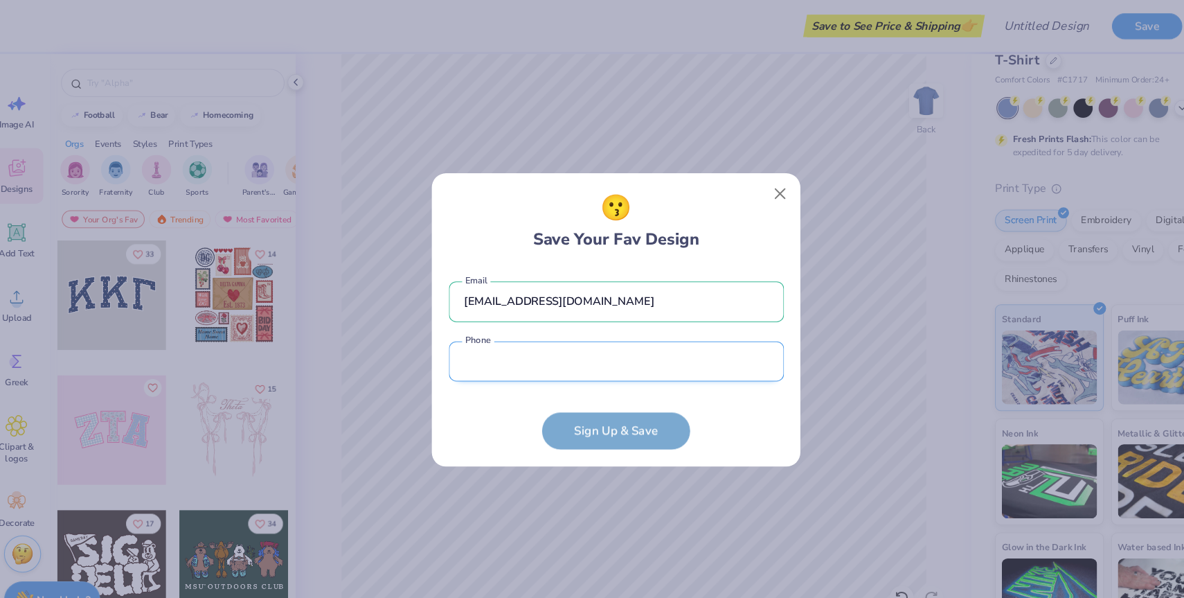
click at [548, 348] on input "tel" at bounding box center [593, 338] width 314 height 38
click at [705, 218] on div "😗 Save Your Fav Design" at bounding box center [593, 206] width 314 height 58
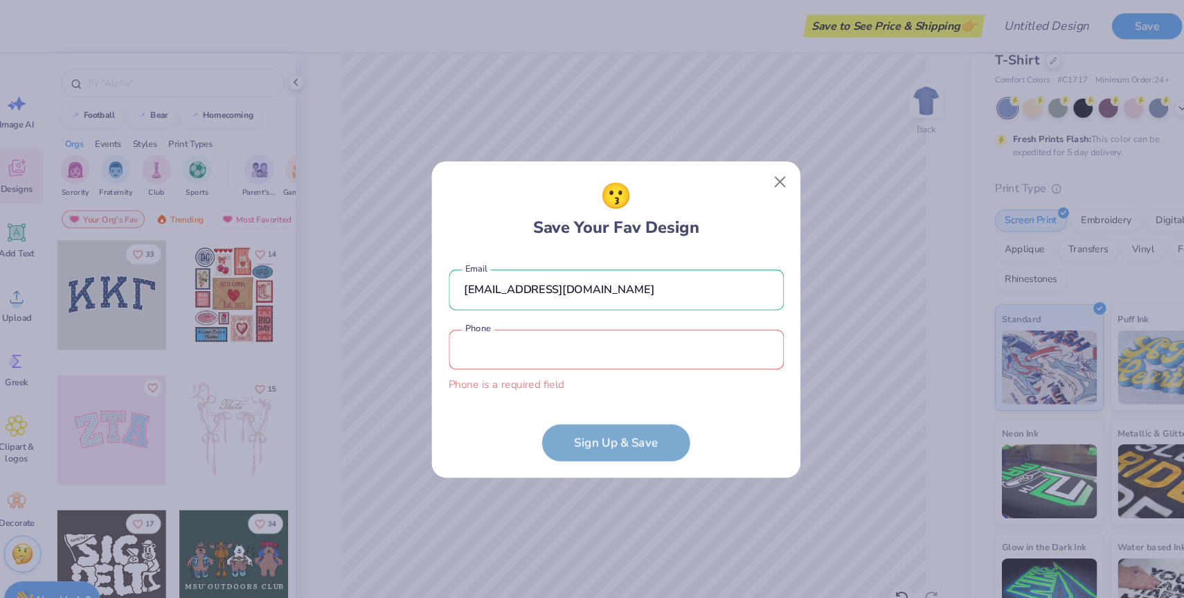
click at [541, 334] on input "tel" at bounding box center [593, 327] width 314 height 38
type input "[PHONE_NUMBER]"
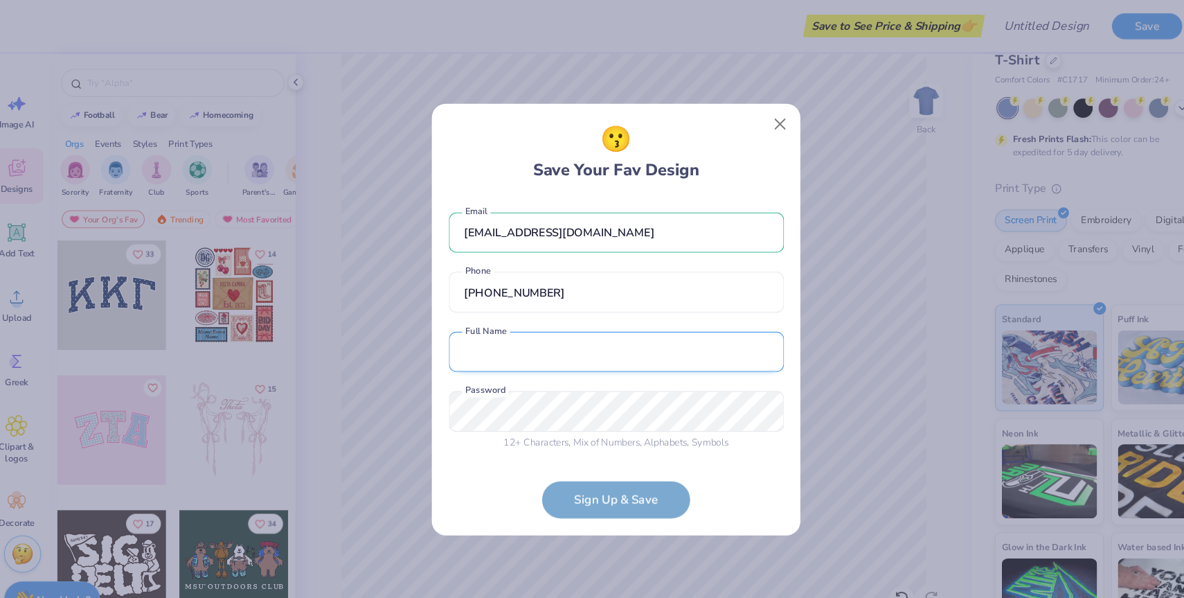
click at [532, 328] on input "text" at bounding box center [593, 329] width 314 height 38
type input "[PERSON_NAME]"
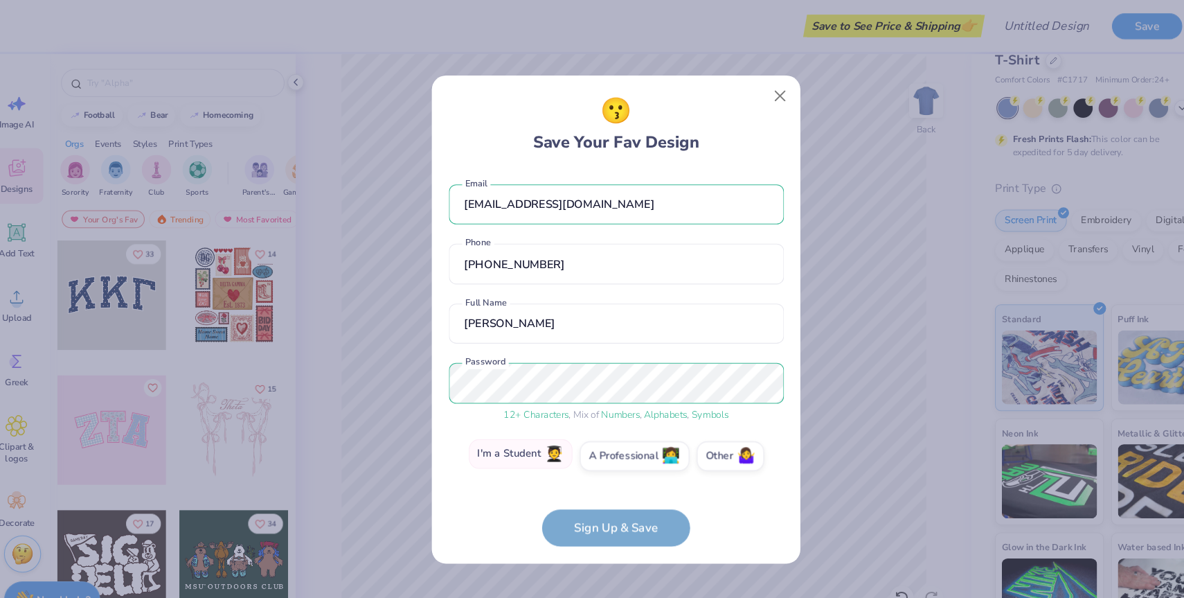
click at [494, 429] on label "I'm a Student 🧑‍🎓" at bounding box center [502, 425] width 97 height 28
click at [588, 429] on input "I'm a Student 🧑‍🎓" at bounding box center [592, 430] width 9 height 9
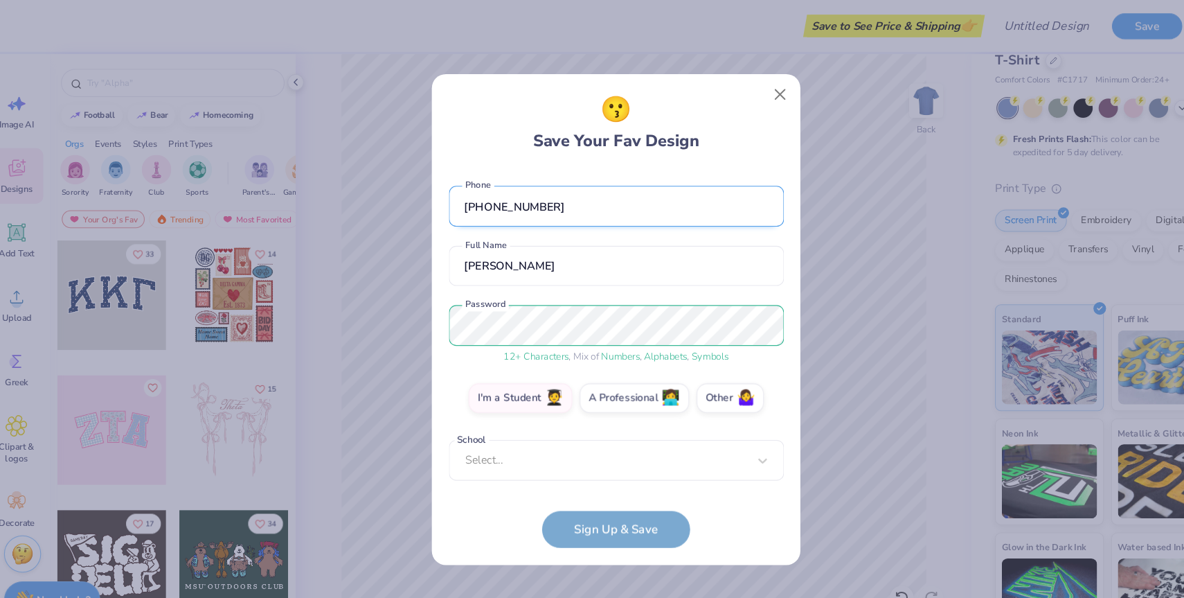
scroll to position [46, 0]
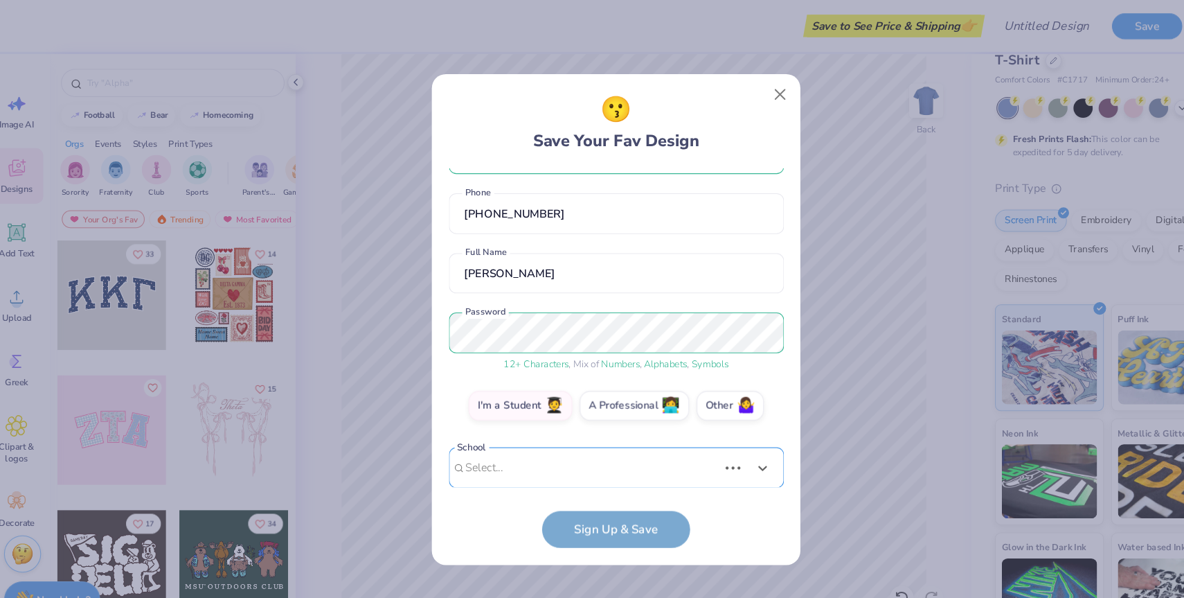
click at [701, 441] on div "Use Up and Down to choose options, press Enter to select the currently focused …" at bounding box center [593, 458] width 314 height 80
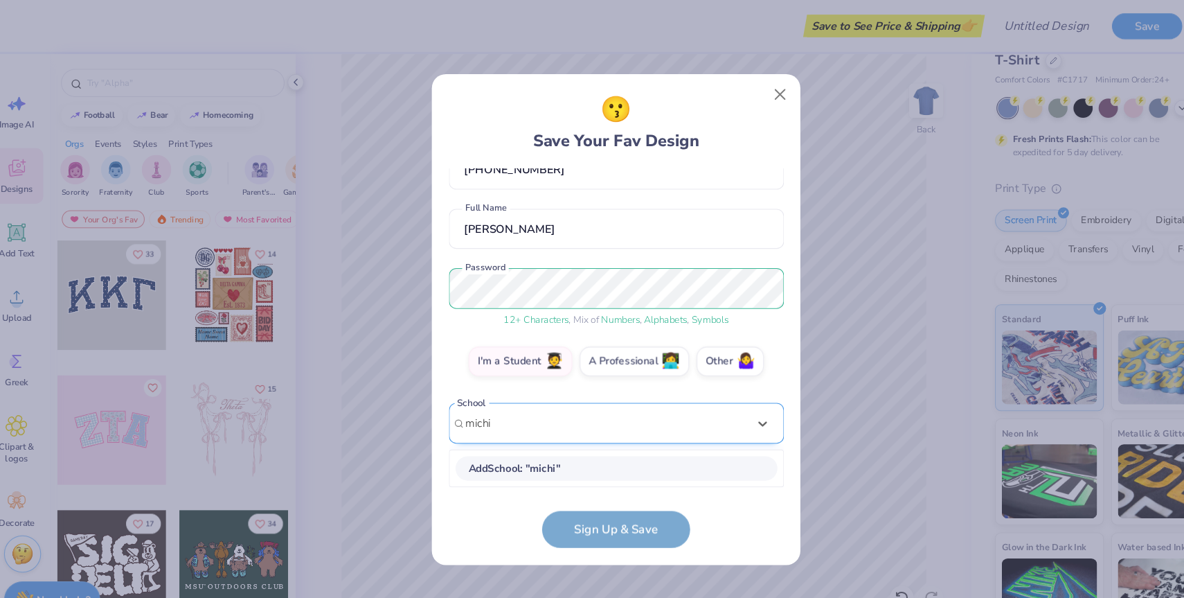
scroll to position [87, 0]
type input "michi"
click at [459, 487] on form "[EMAIL_ADDRESS][DOMAIN_NAME] Email [PHONE_NUMBER] Phone [PERSON_NAME] I Full Na…" at bounding box center [593, 335] width 314 height 356
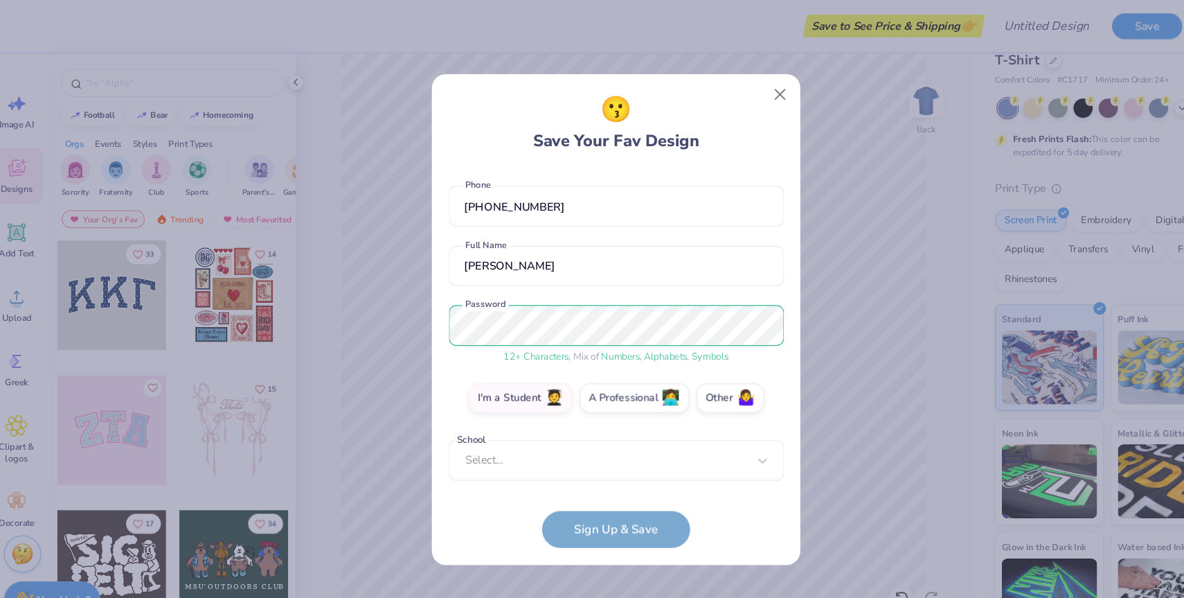
click at [580, 503] on form "[EMAIL_ADDRESS][DOMAIN_NAME] Email [PHONE_NUMBER] Phone [PERSON_NAME] I Full Na…" at bounding box center [593, 335] width 314 height 356
click at [537, 427] on div "option focused, 8 of 30. 30 results available. Use Up and Down to choose option…" at bounding box center [593, 537] width 314 height 253
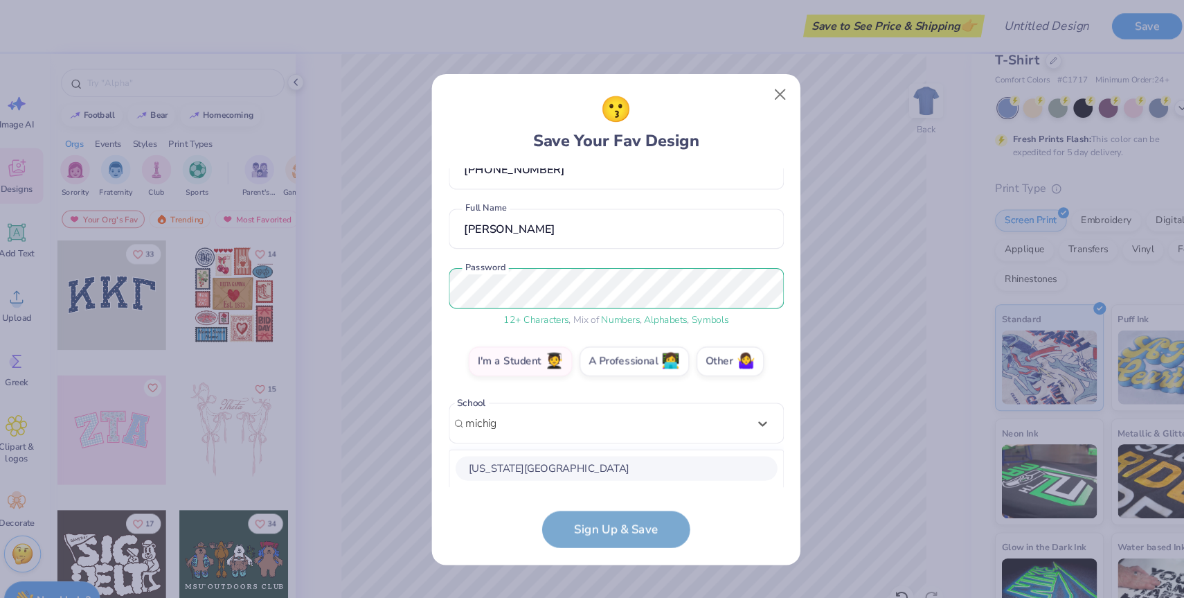
scroll to position [260, 0]
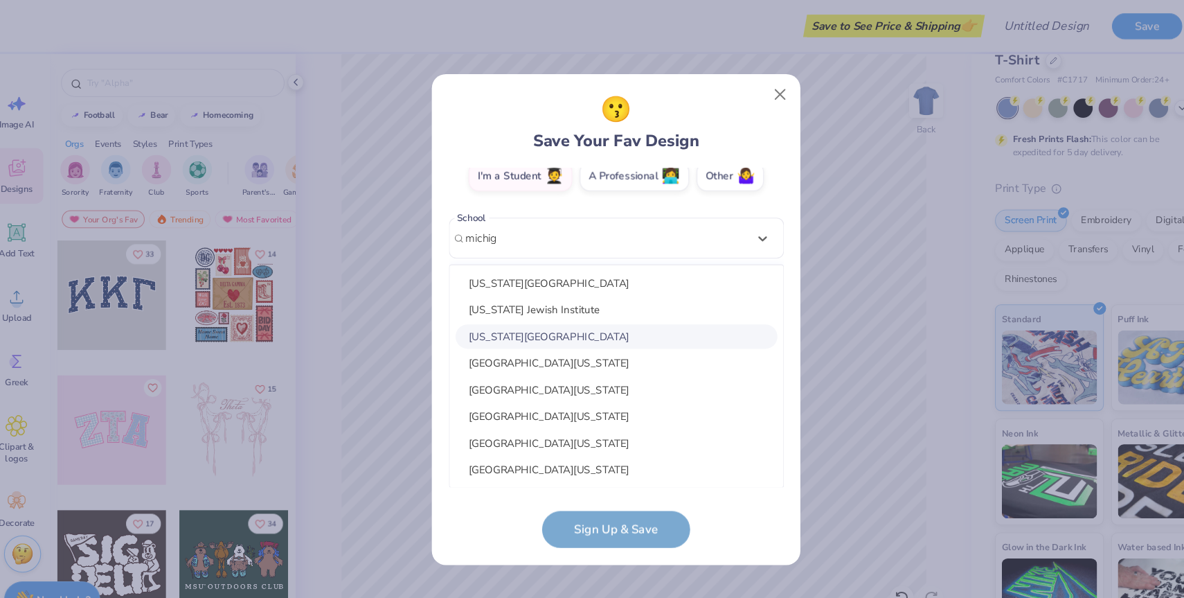
click at [546, 316] on div "[US_STATE][GEOGRAPHIC_DATA]" at bounding box center [592, 314] width 301 height 23
type input "michig"
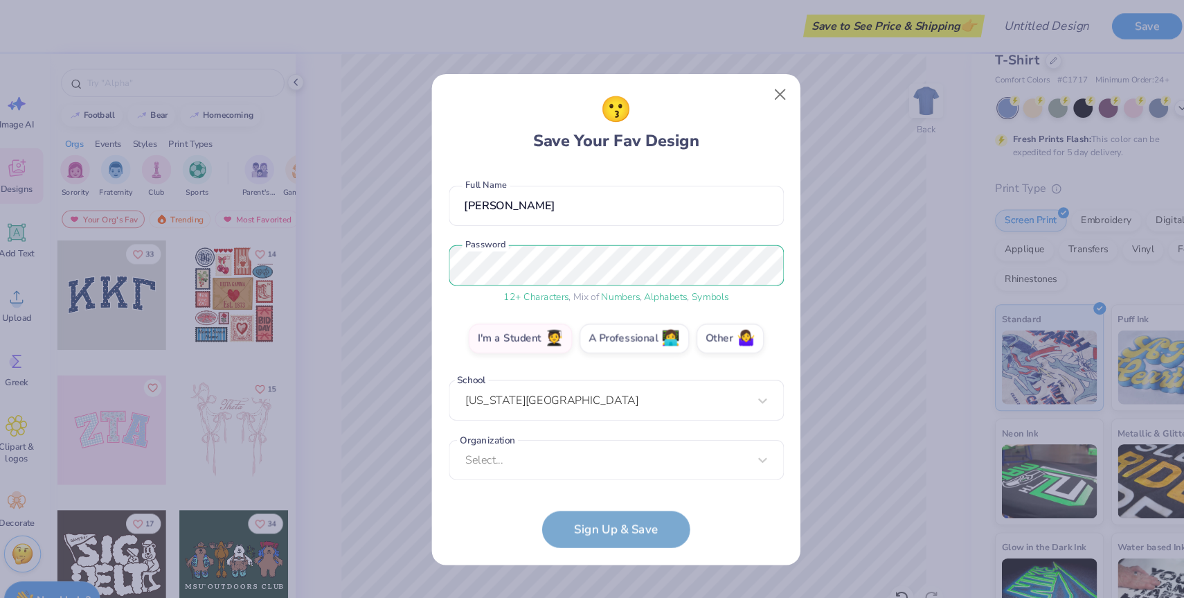
scroll to position [109, 0]
click at [565, 437] on div "option focused, 8 of 15. 15 results available. Use Up and Down to choose option…" at bounding box center [593, 537] width 314 height 253
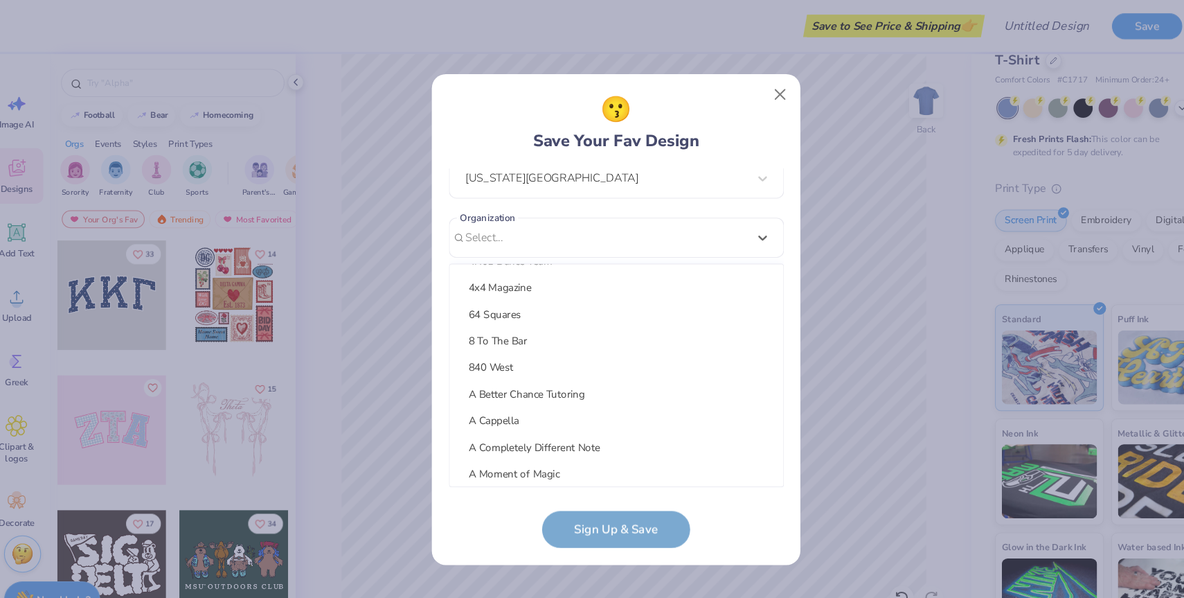
scroll to position [0, 0]
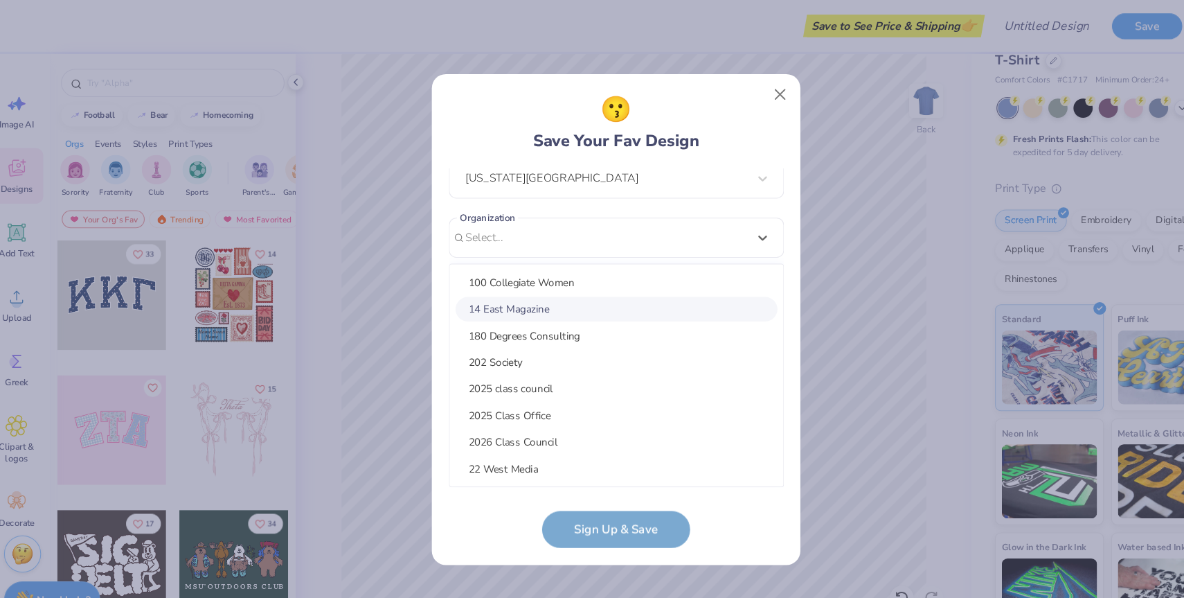
click at [512, 105] on div "😗 Save Your Fav Design" at bounding box center [593, 114] width 314 height 58
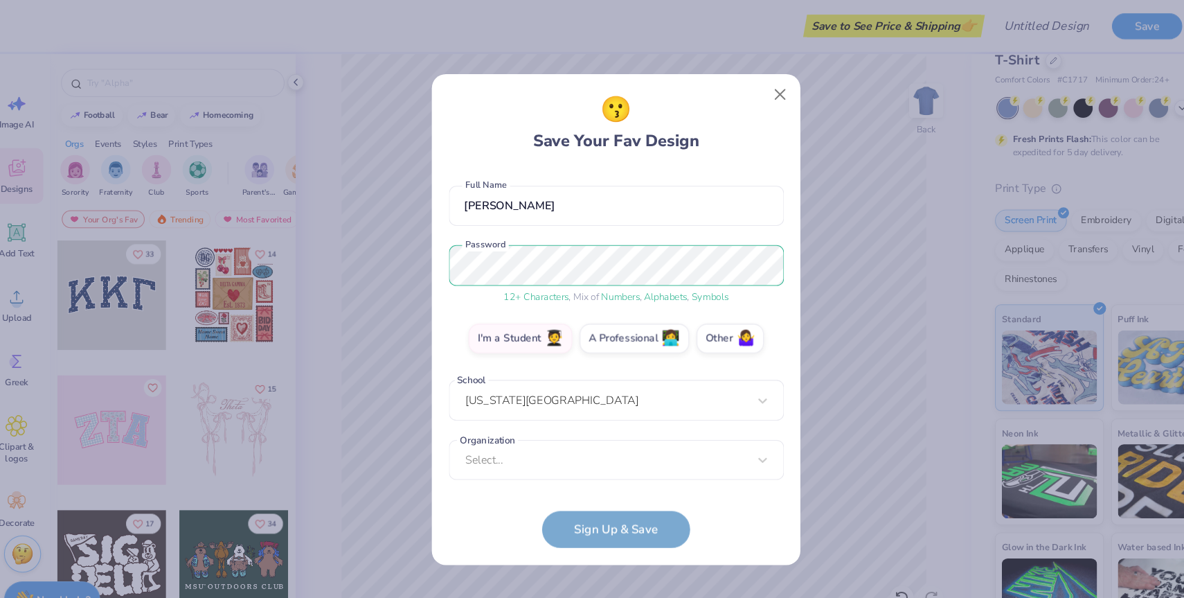
scroll to position [109, 0]
click at [606, 501] on form "[EMAIL_ADDRESS][DOMAIN_NAME] Email [PHONE_NUMBER] Phone [PERSON_NAME] I Full Na…" at bounding box center [593, 335] width 314 height 356
click at [576, 436] on div "option focused, 8 of 90. 90 results available. Use Up and Down to choose option…" at bounding box center [593, 537] width 314 height 253
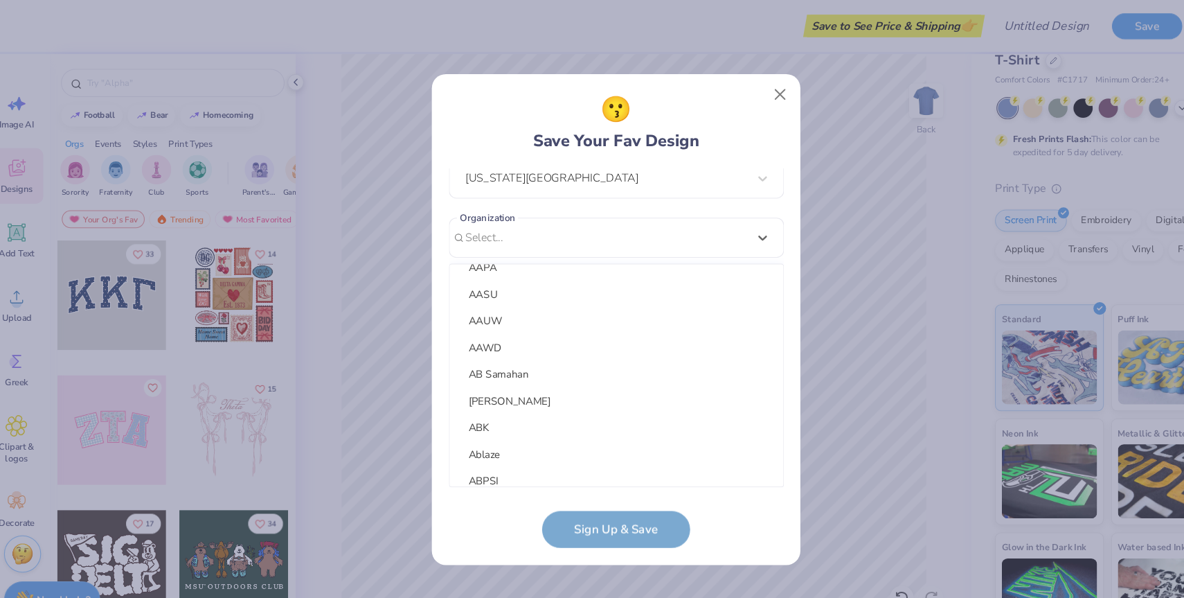
scroll to position [939, 0]
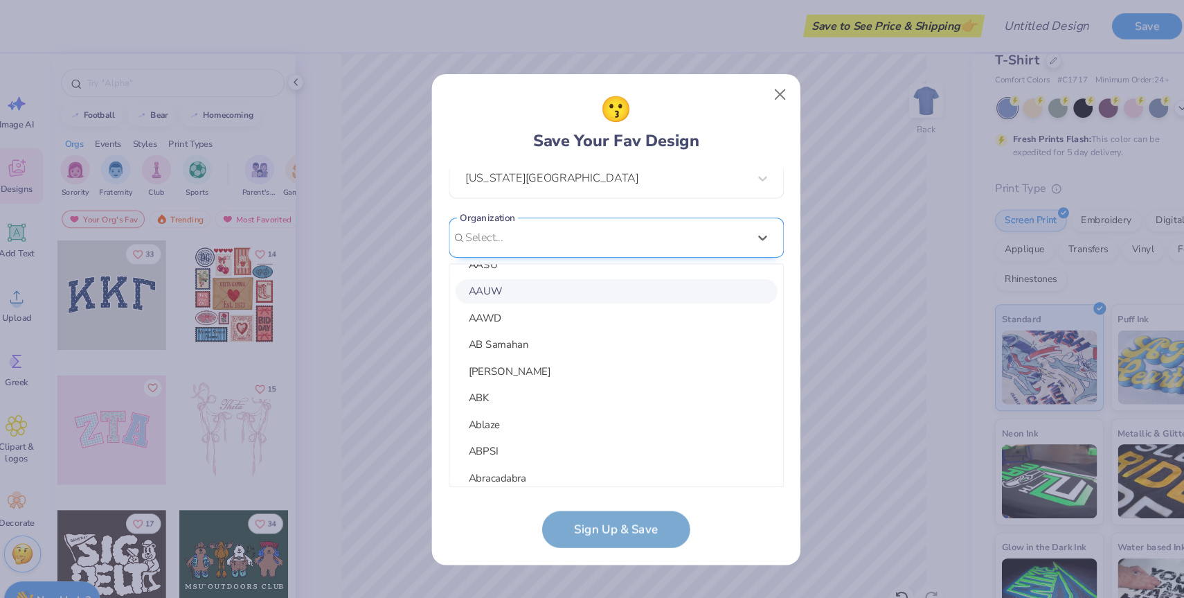
click at [541, 233] on div "[EMAIL_ADDRESS][DOMAIN_NAME] Email [PHONE_NUMBER] Phone [PERSON_NAME] I Full Na…" at bounding box center [593, 306] width 314 height 299
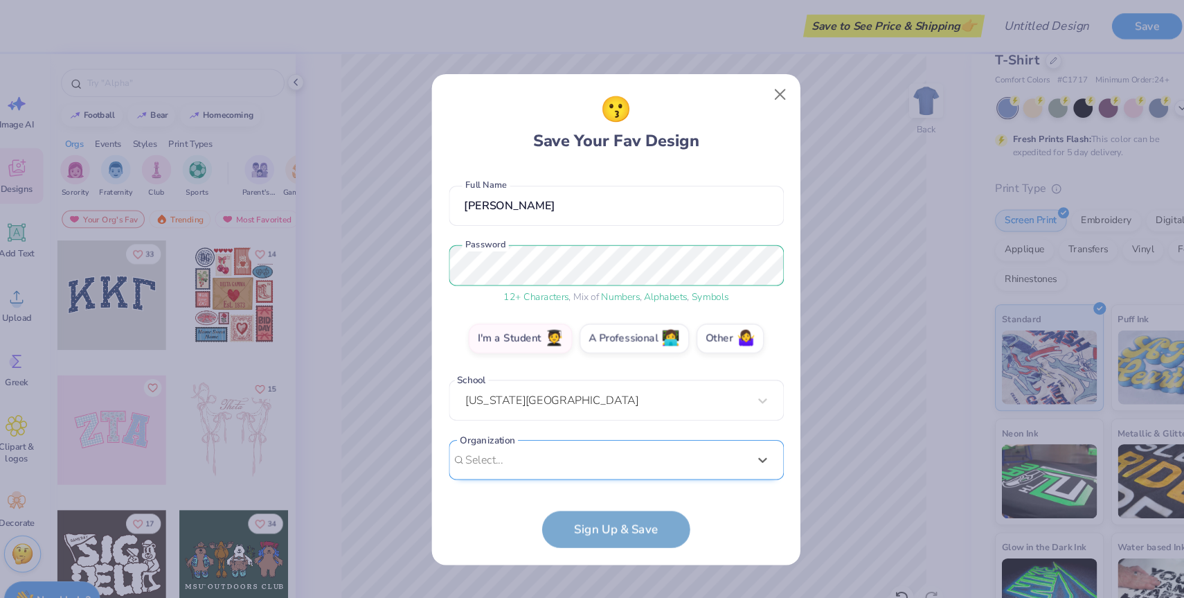
click at [503, 420] on div "Select is focused ,type to refine list, press Down to open the menu, Select..." at bounding box center [593, 430] width 314 height 38
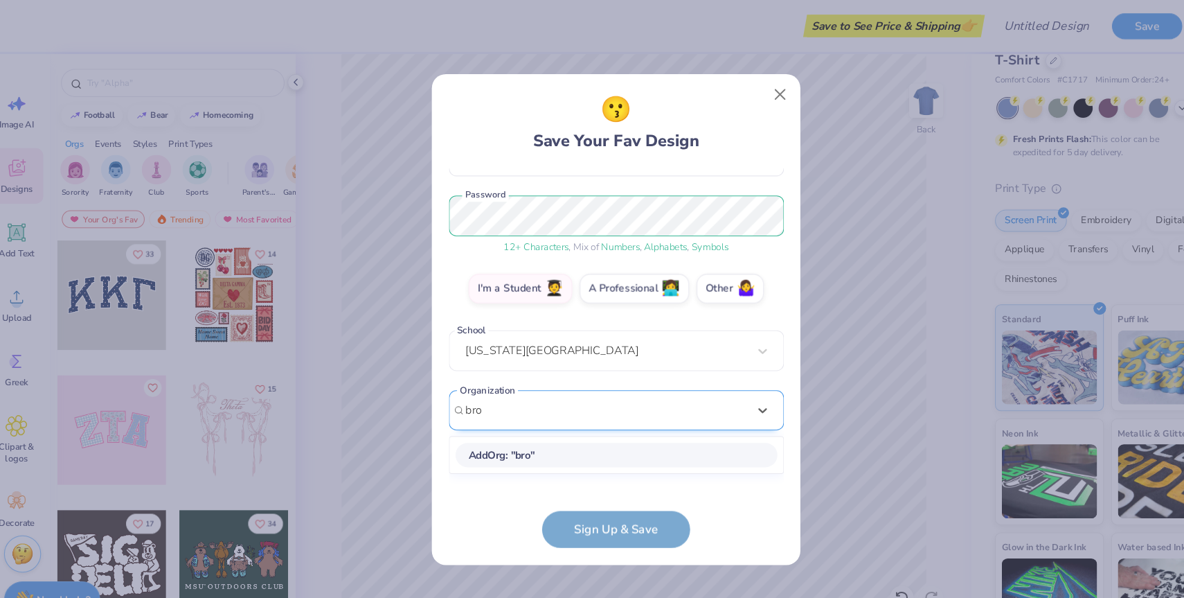
type input "broa"
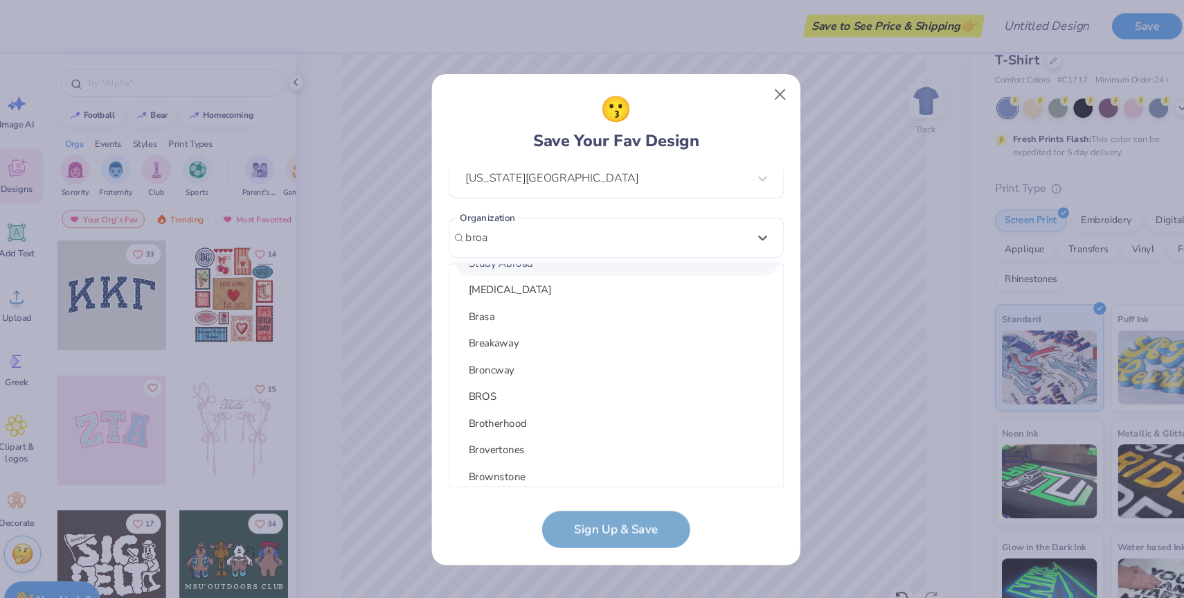
scroll to position [143, 0]
click at [491, 225] on div "[EMAIL_ADDRESS][DOMAIN_NAME] Email [PHONE_NUMBER] Phone [PERSON_NAME] I Full Na…" at bounding box center [593, 306] width 314 height 299
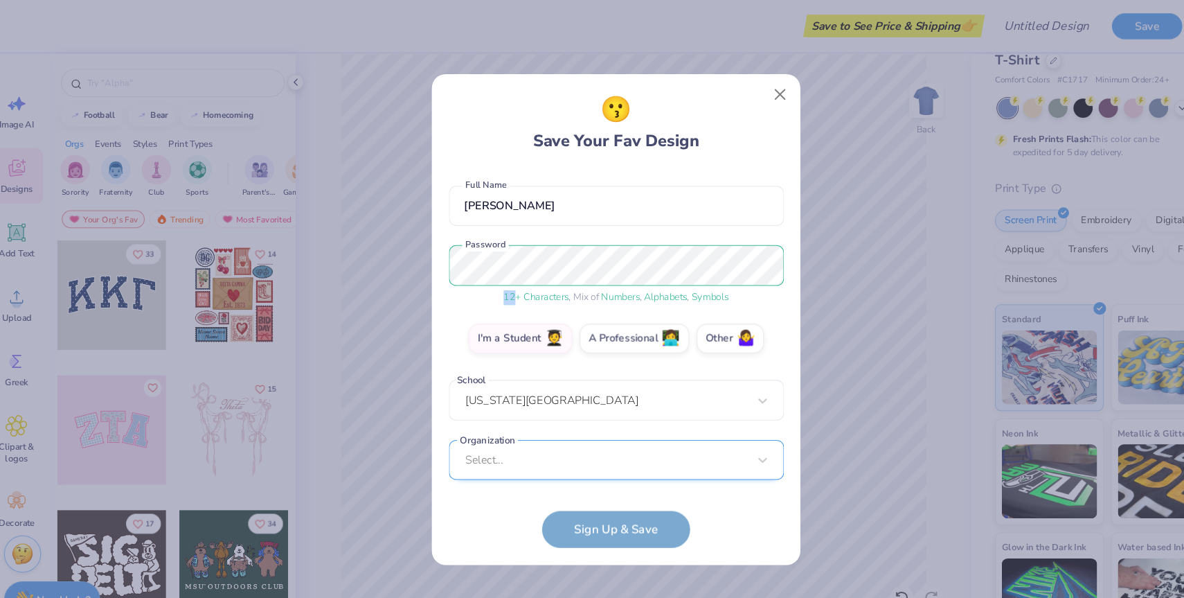
click at [491, 225] on div "[EMAIL_ADDRESS][DOMAIN_NAME] Email [PHONE_NUMBER] Phone [PERSON_NAME] I Full Na…" at bounding box center [593, 306] width 314 height 299
click at [510, 433] on div "option focused, 1 of 90. 90 results available. Use Up and Down to choose option…" at bounding box center [593, 537] width 314 height 253
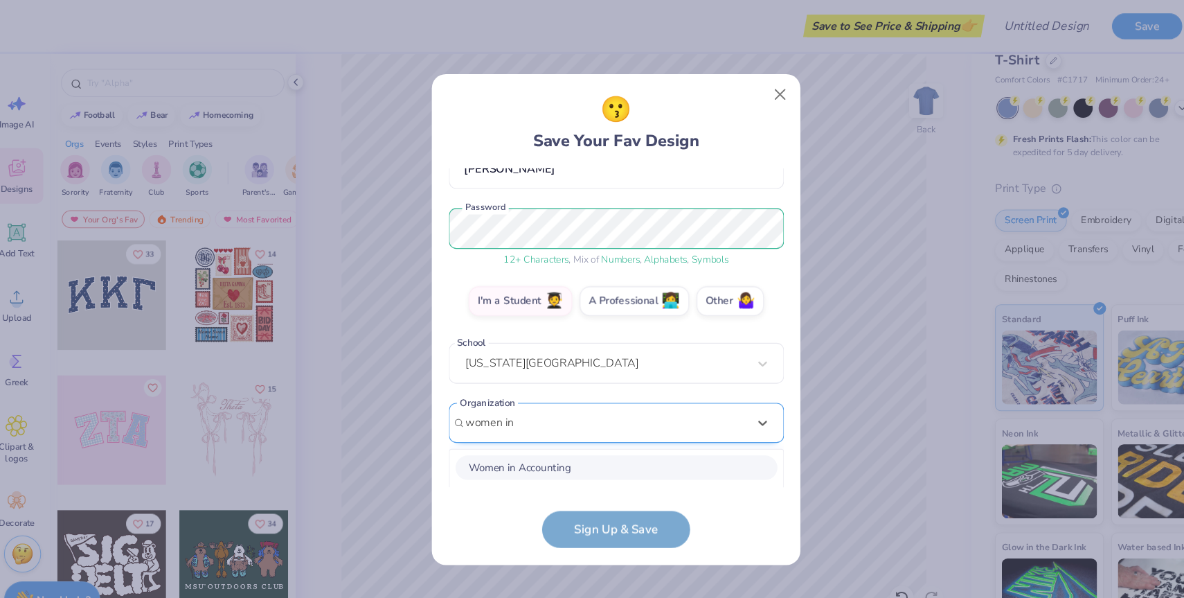
scroll to position [0, 0]
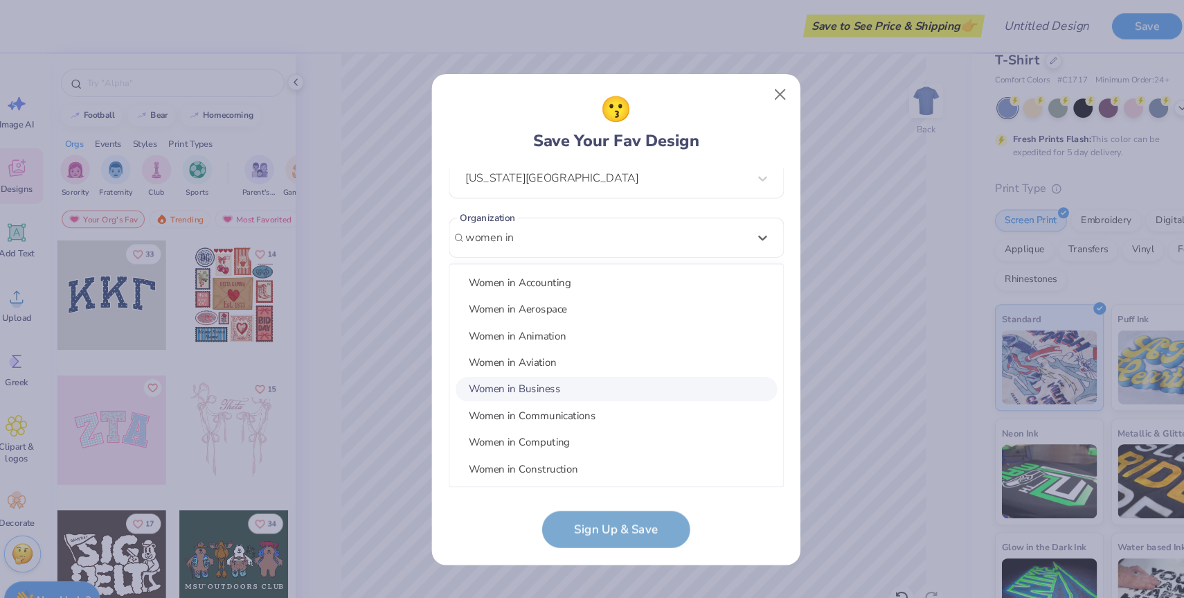
click at [512, 370] on div "Women in Business" at bounding box center [592, 363] width 301 height 23
type input "women in"
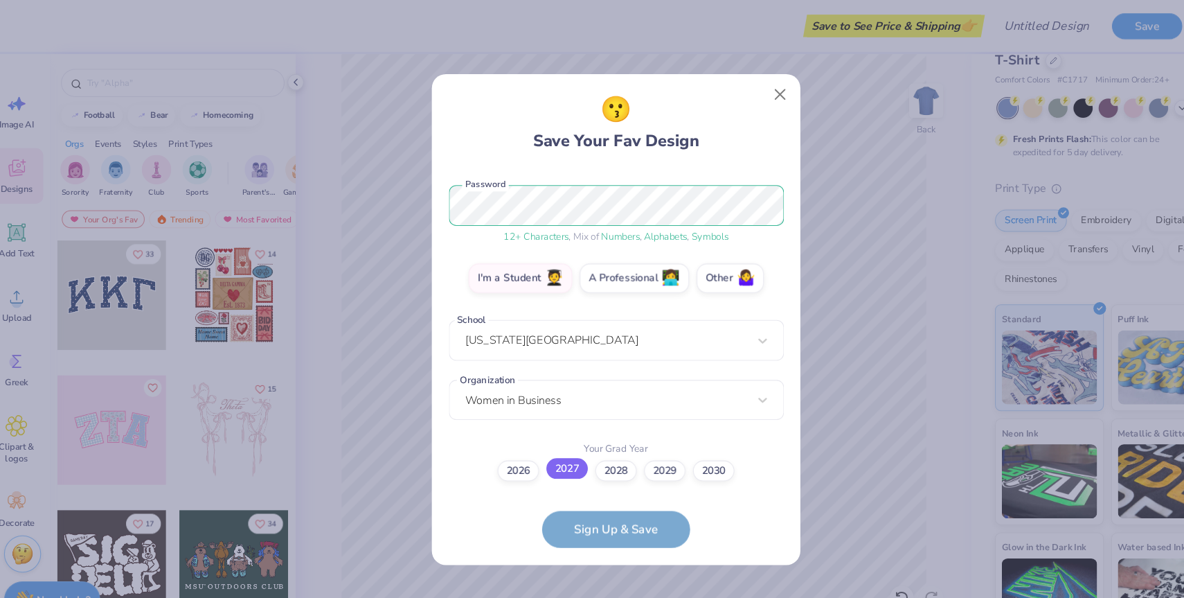
click at [553, 434] on label "2027" at bounding box center [546, 438] width 39 height 19
click at [588, 597] on input "2027" at bounding box center [592, 604] width 9 height 9
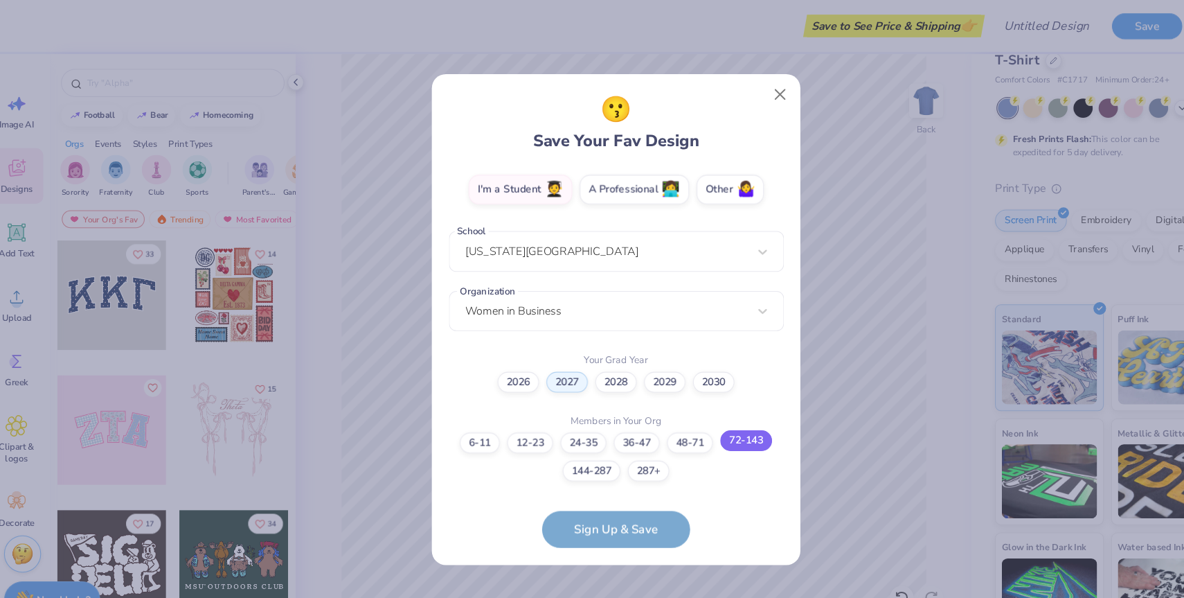
click at [729, 410] on label "72-143" at bounding box center [714, 411] width 48 height 19
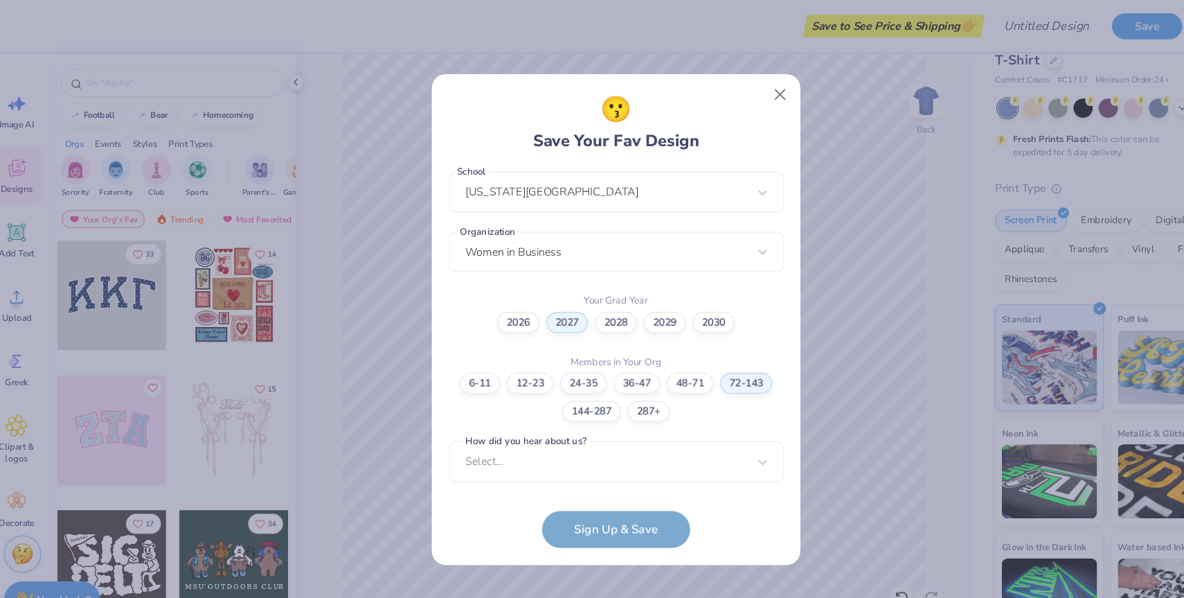
click at [593, 507] on form "[EMAIL_ADDRESS][DOMAIN_NAME] Email [PHONE_NUMBER] Phone [PERSON_NAME] I Full Na…" at bounding box center [593, 335] width 314 height 356
click at [646, 431] on div "Select..." at bounding box center [593, 432] width 314 height 38
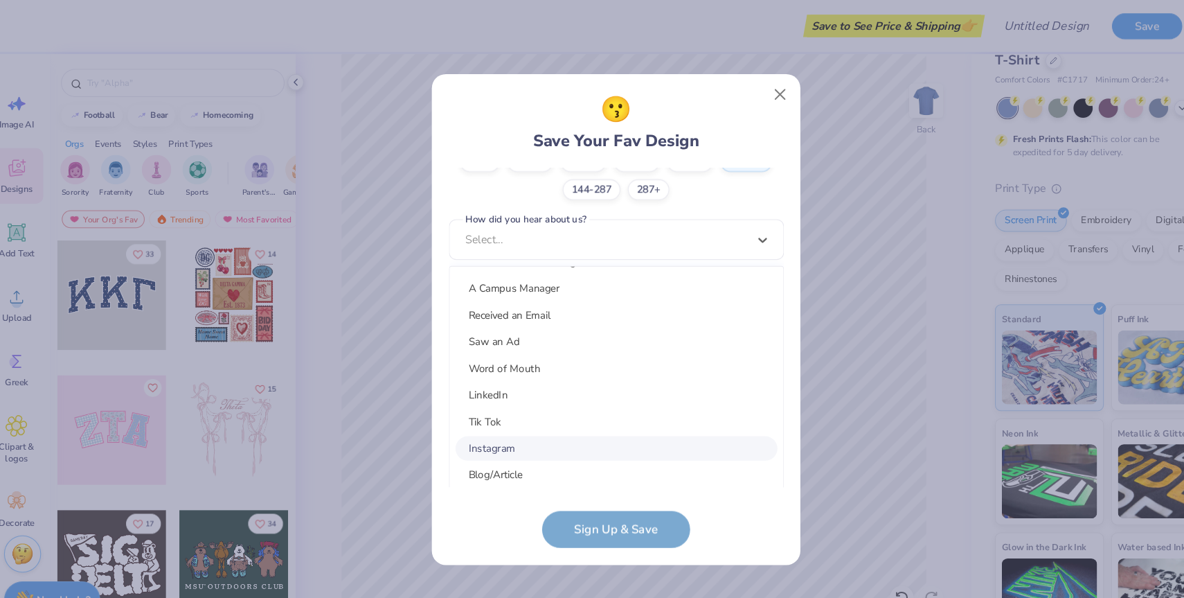
click at [494, 418] on div "Instagram" at bounding box center [592, 419] width 301 height 23
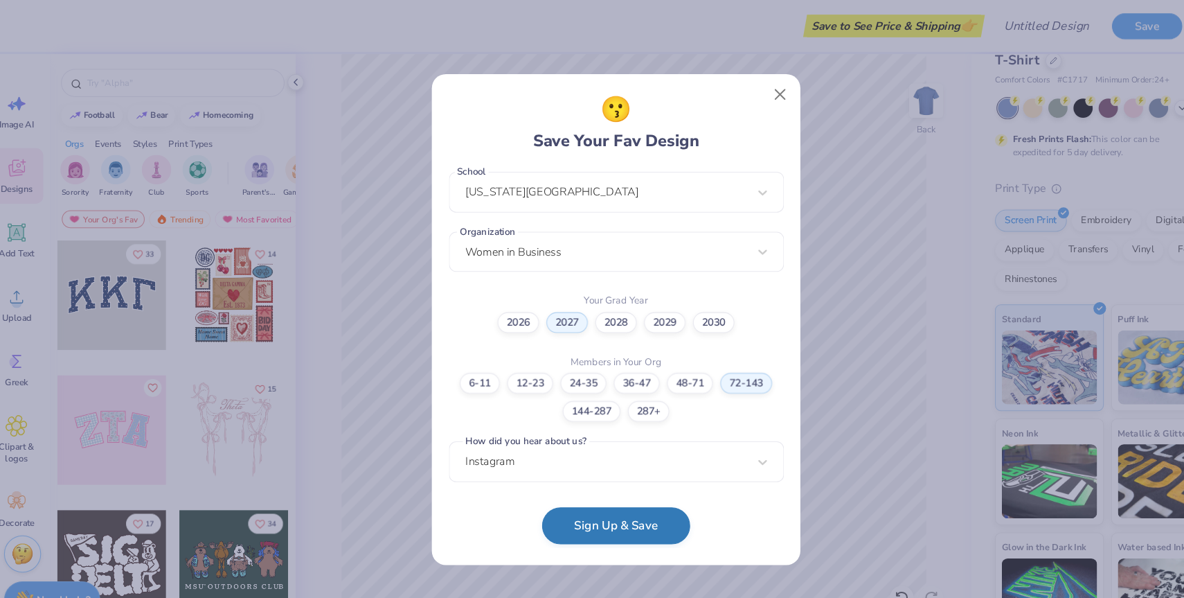
click at [614, 492] on button "Sign Up & Save" at bounding box center [592, 491] width 138 height 35
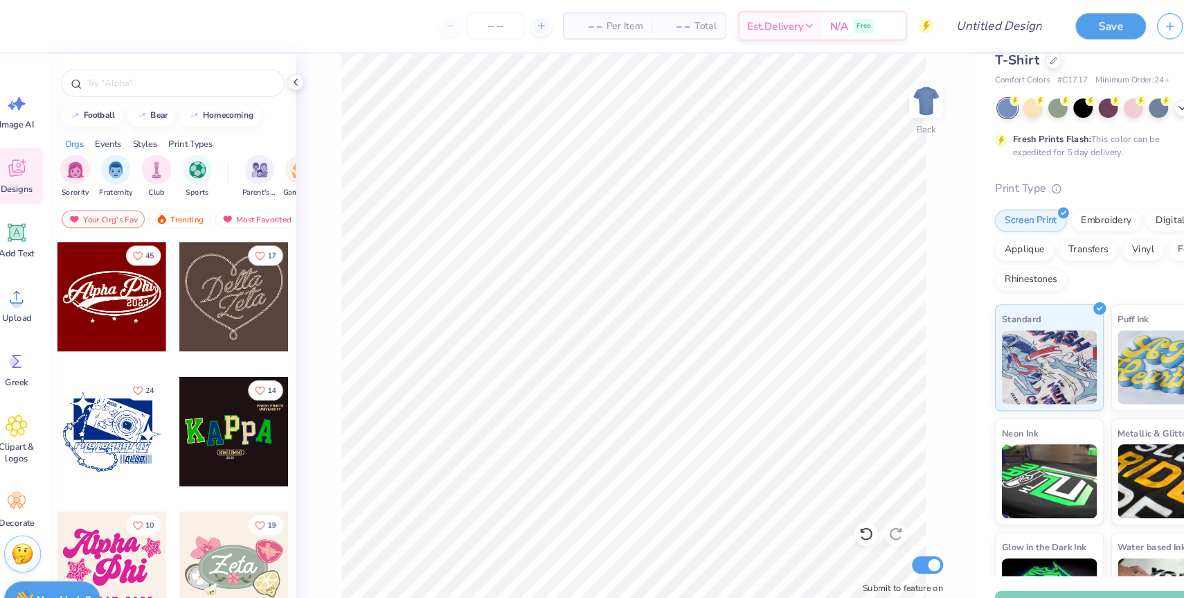
scroll to position [573, 0]
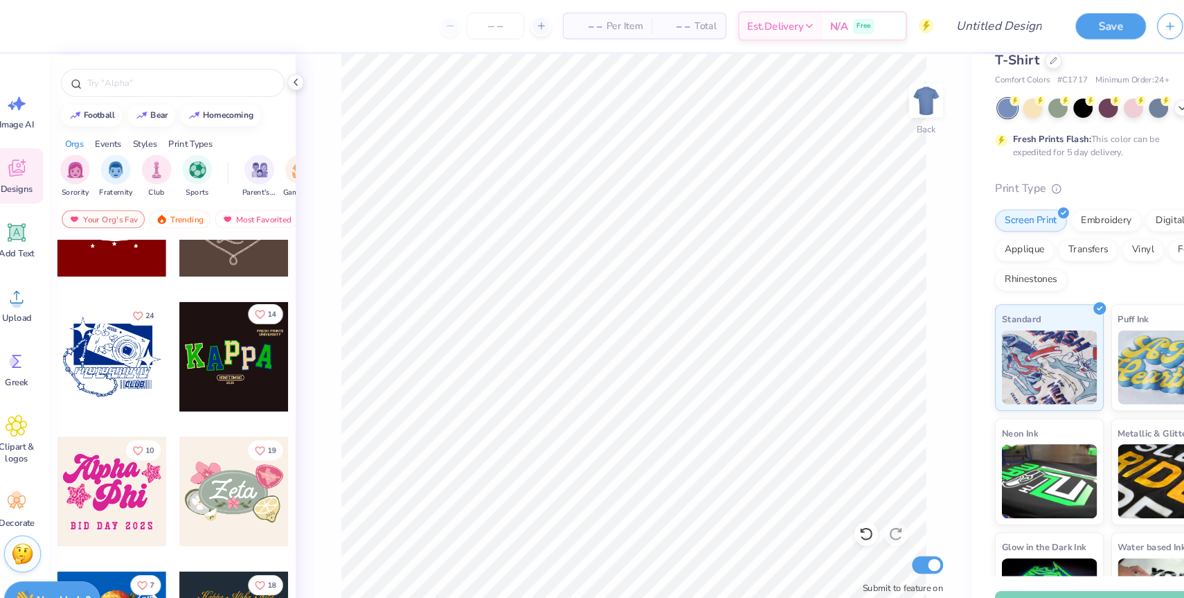
click at [258, 295] on icon "Like" at bounding box center [259, 294] width 10 height 10
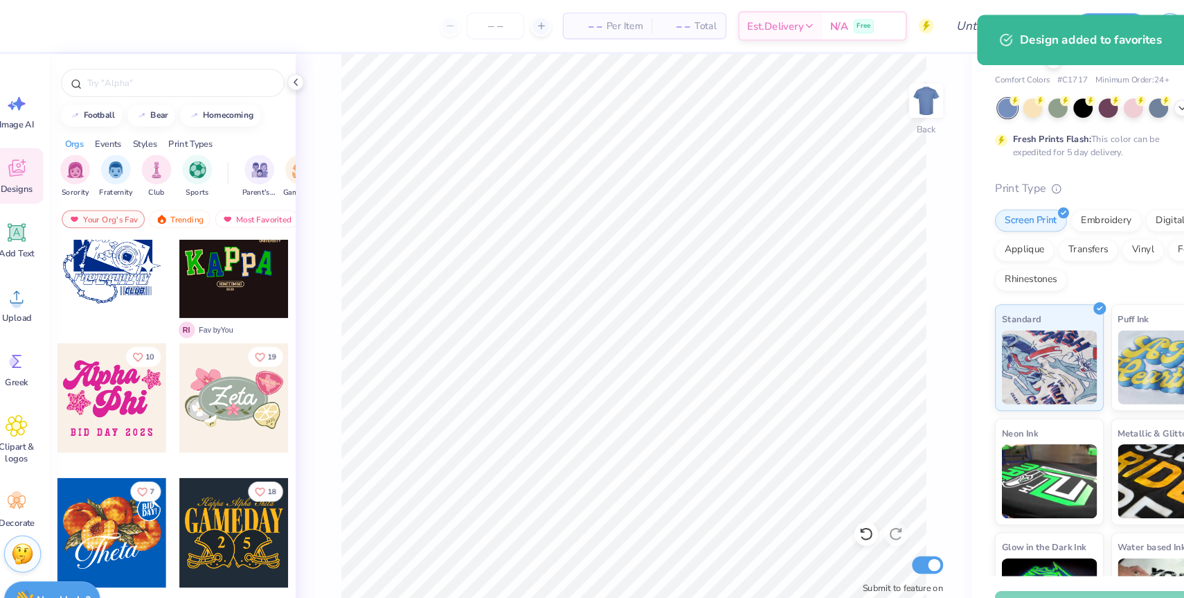
scroll to position [0, 0]
